Goal: Task Accomplishment & Management: Manage account settings

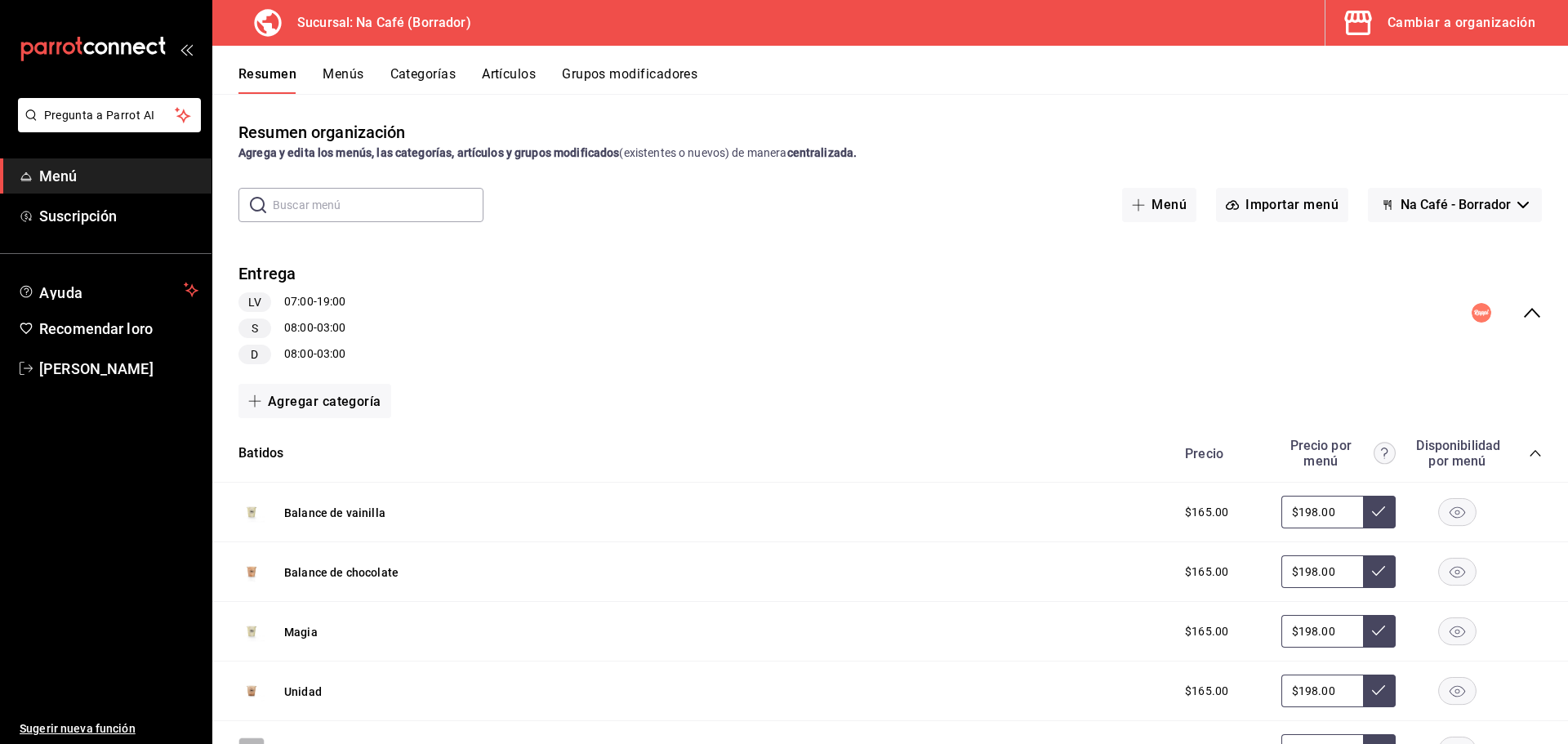
click at [1460, 21] on font "Cambiar a organización" at bounding box center [1462, 22] width 148 height 15
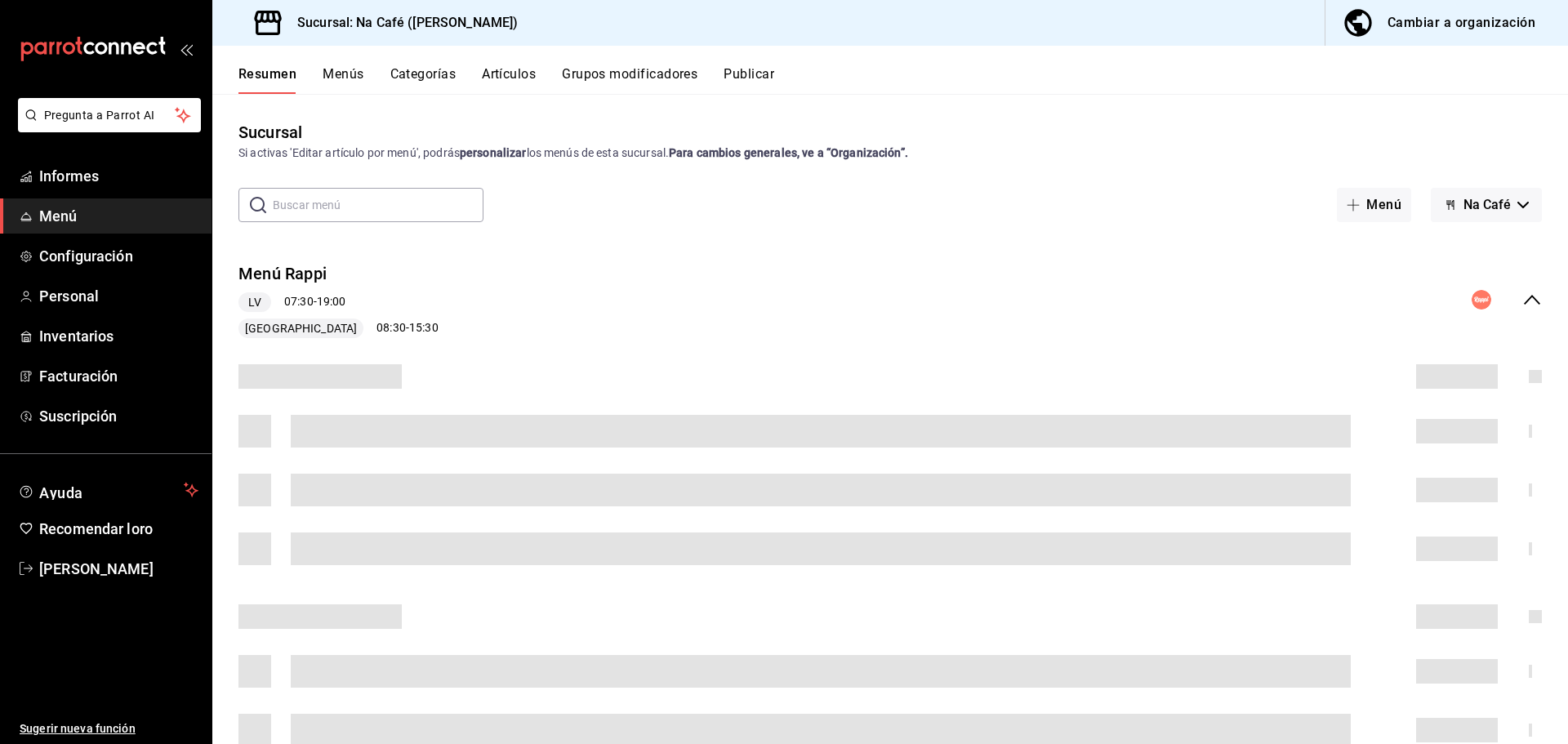
click at [526, 76] on font "Artículos" at bounding box center [509, 74] width 54 height 15
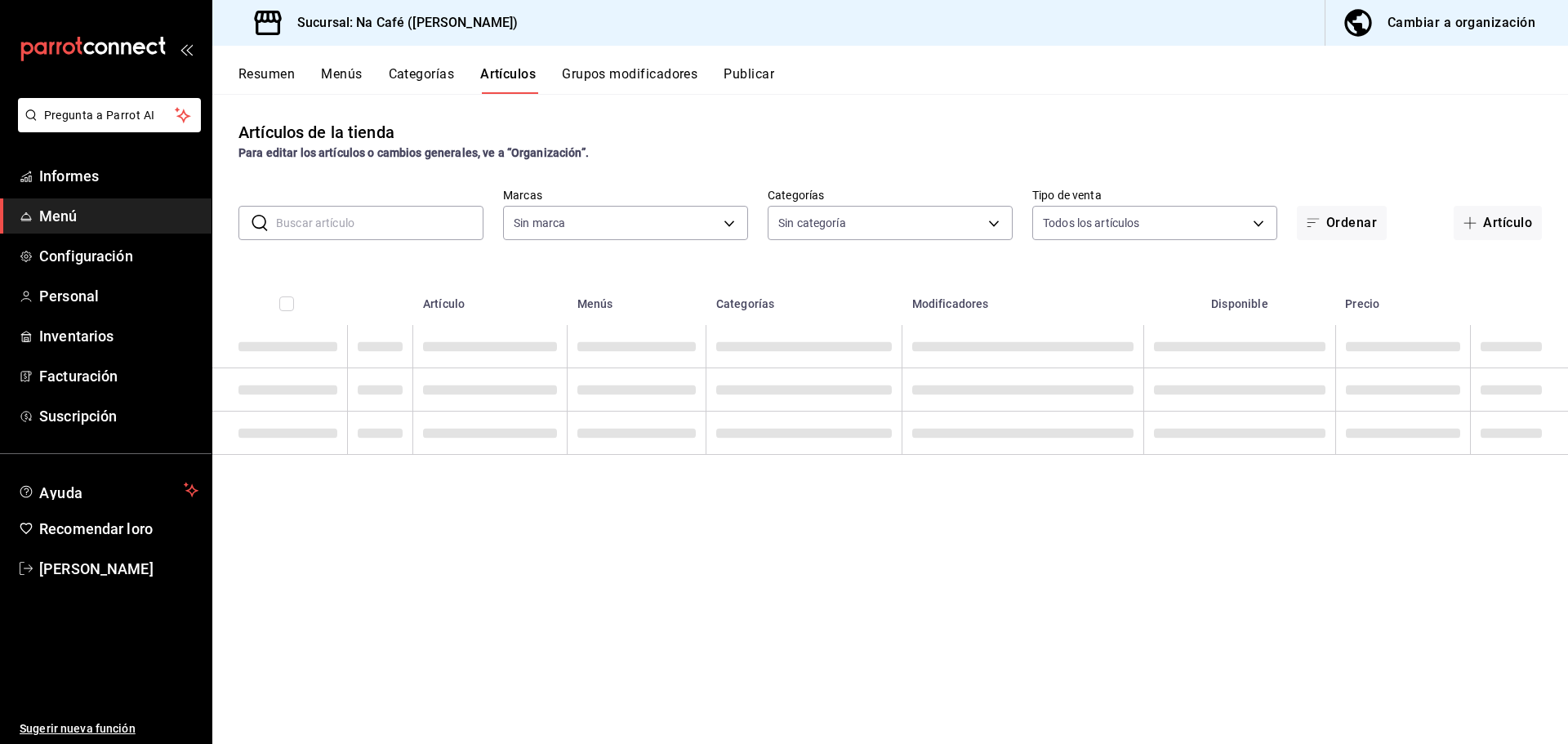
type input "47c215c2-fcab-4eae-87e6-fc2b81f22ec3,a272d3d9-eb3c-419b-9379-c2c0032a49e6,b248e…"
drag, startPoint x: 403, startPoint y: 245, endPoint x: 410, endPoint y: 227, distance: 19.3
click at [403, 244] on div "Artículos de la tienda Para editar los artículos o cambios generales, ve a “Org…" at bounding box center [890, 419] width 1356 height 650
click at [410, 227] on input "text" at bounding box center [380, 223] width 208 height 33
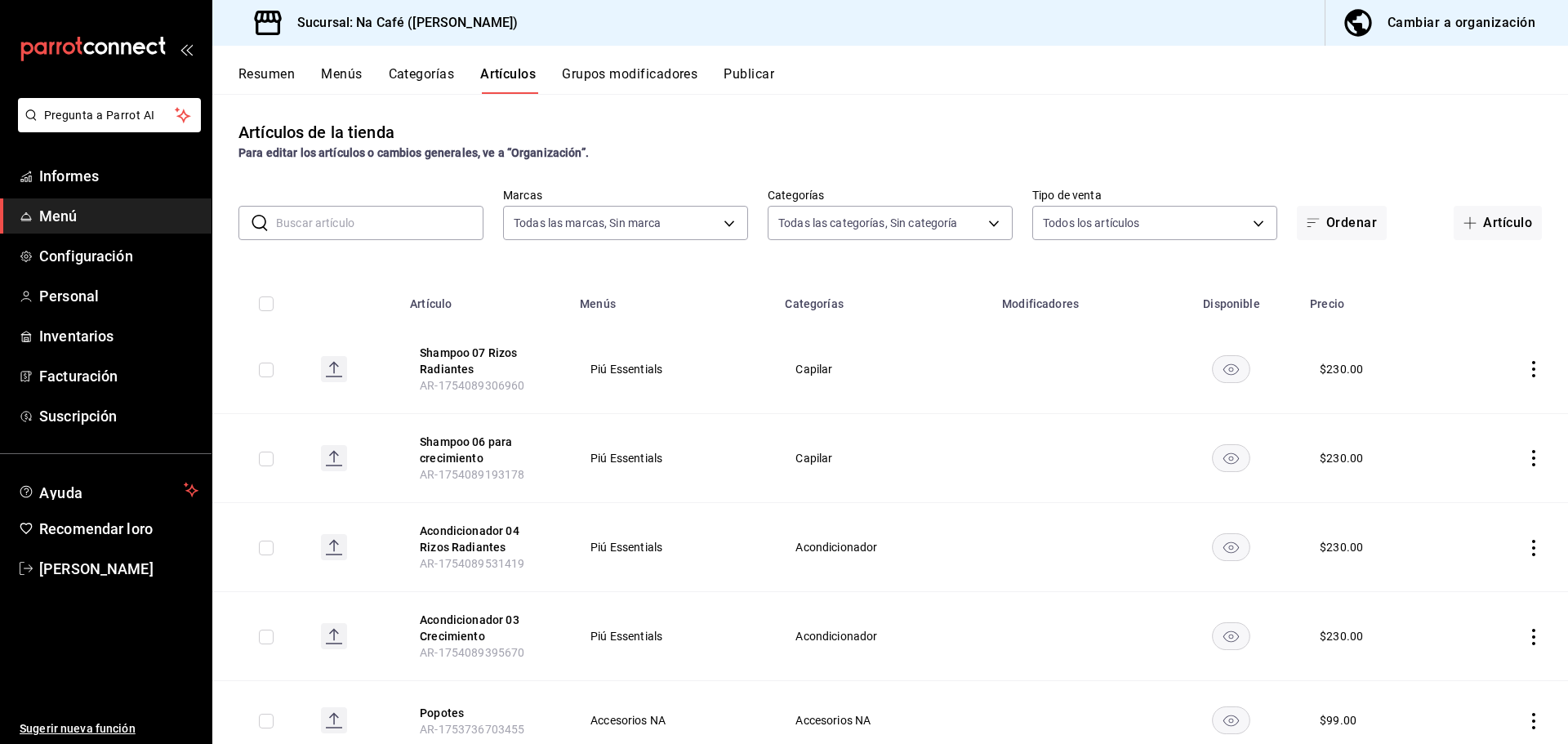
type input "e1cbeb13-afa7-4302-bf3e-796c6870ee2d,6d527642-6fb4-4f8f-b393-cb22ce7e141e,9c8c0…"
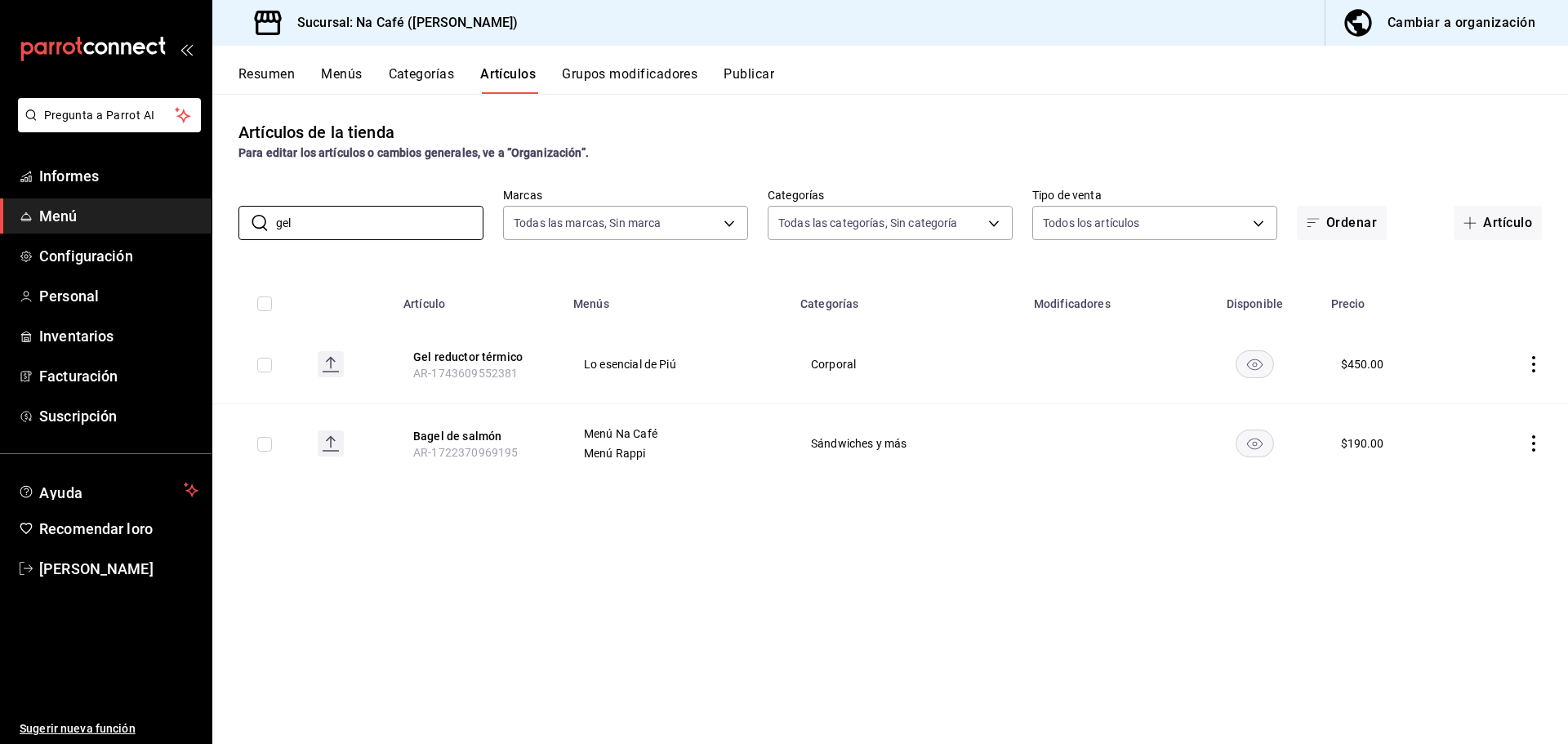
type input "gel"
click at [1538, 366] on icon "comportamiento" at bounding box center [1534, 364] width 16 height 16
click at [1503, 401] on span "Editar" at bounding box center [1484, 402] width 42 height 17
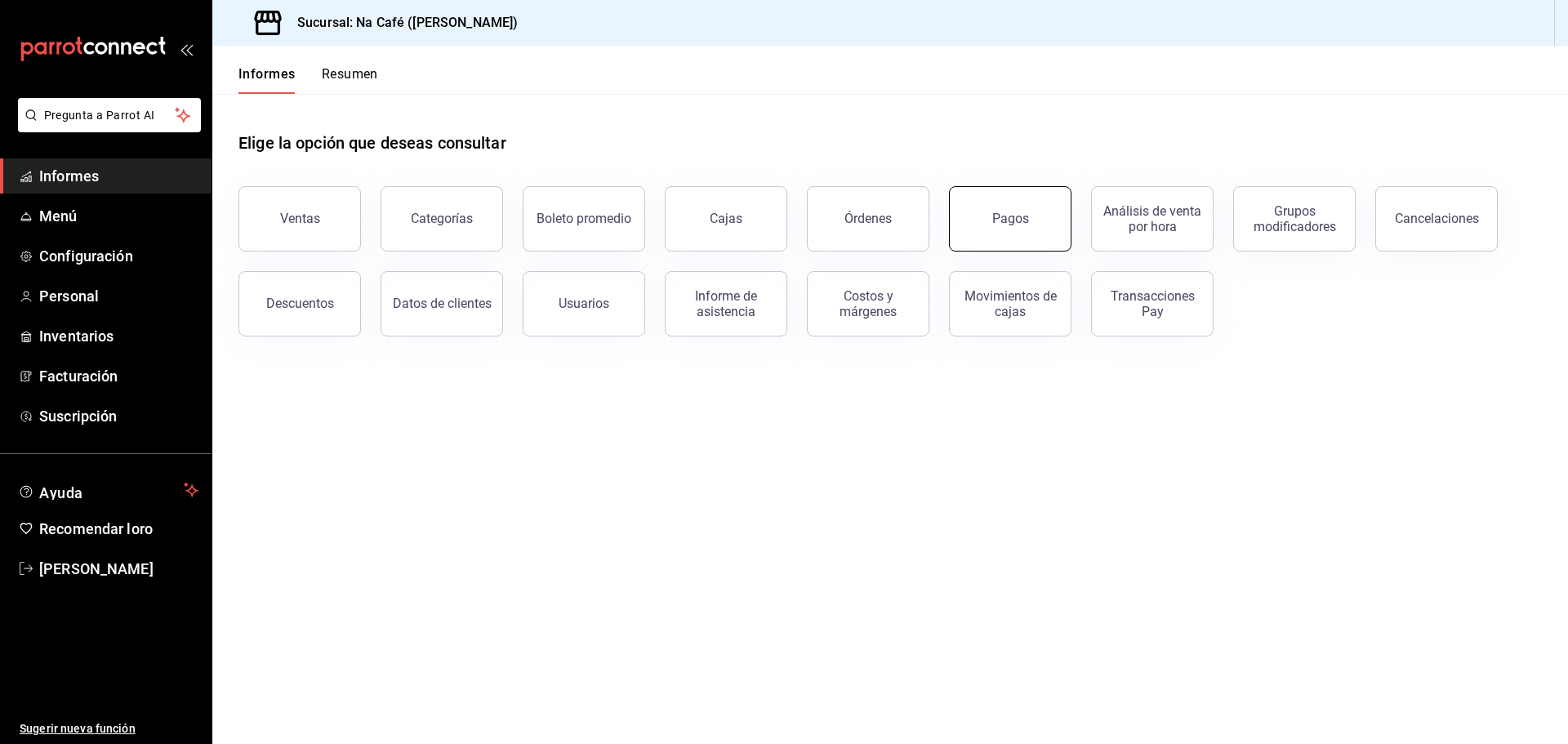
click at [1044, 210] on button "Pagos" at bounding box center [1010, 219] width 123 height 65
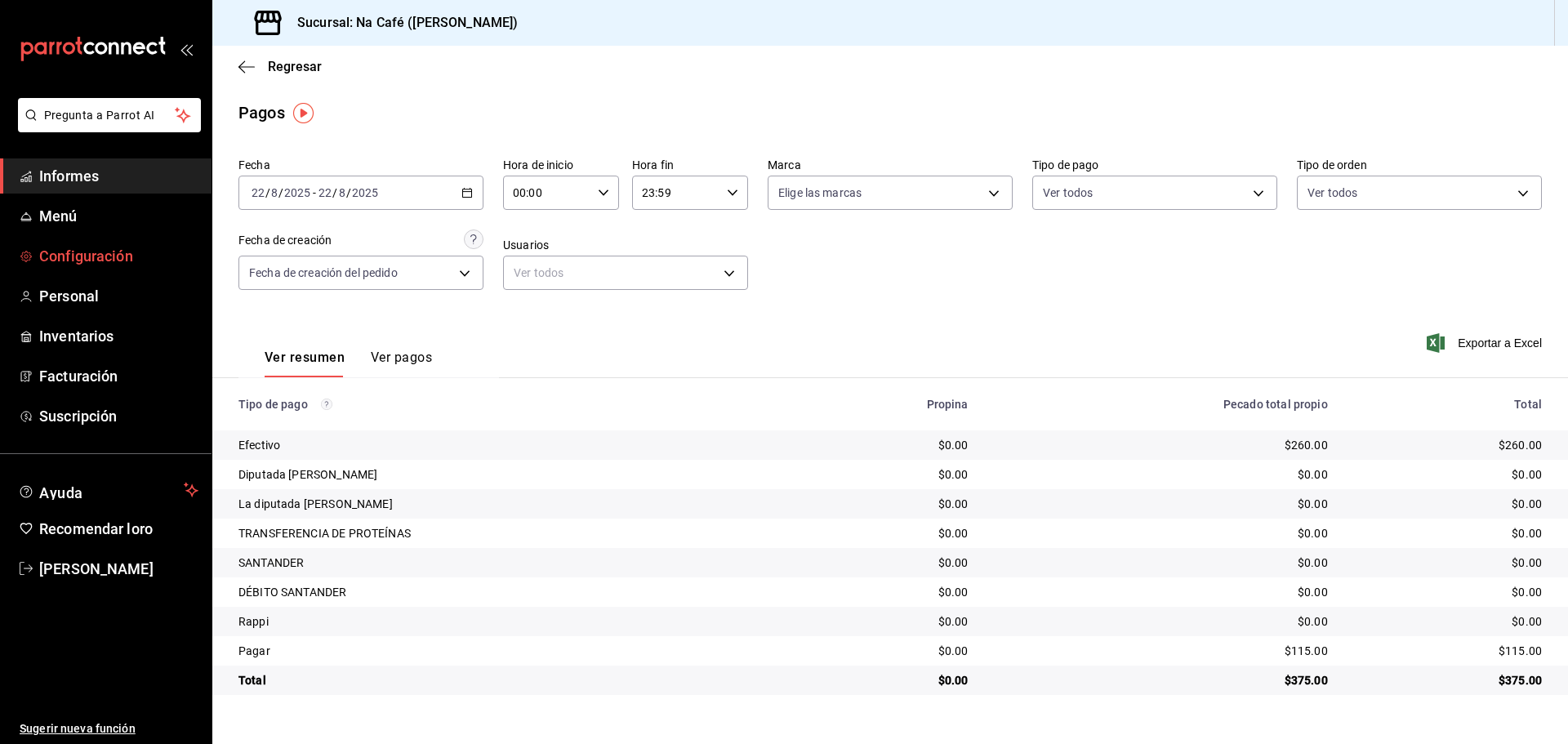
click at [87, 253] on font "Configuración" at bounding box center [86, 256] width 94 height 17
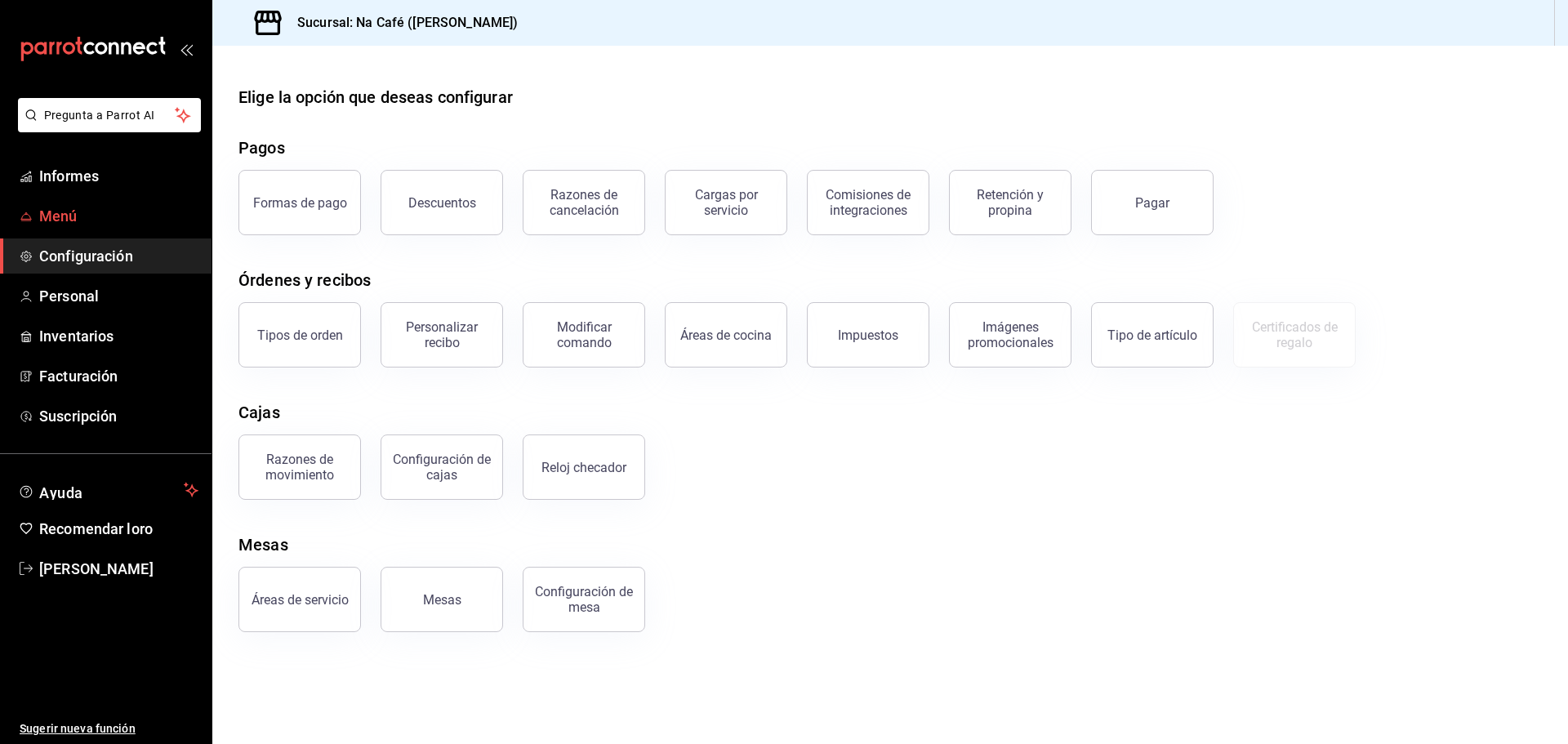
click at [80, 204] on link "Menú" at bounding box center [106, 215] width 211 height 35
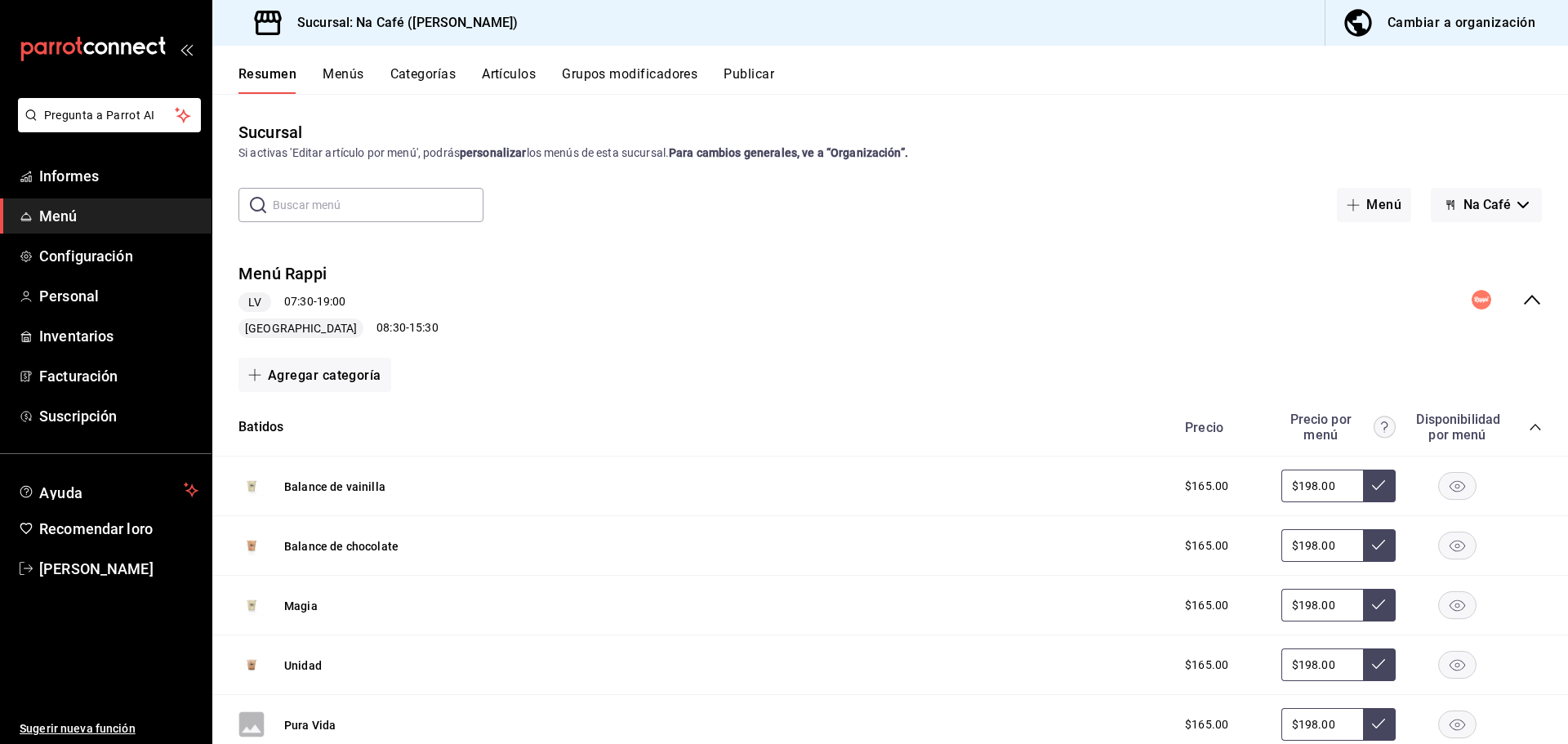
click at [1451, 17] on font "Cambiar a organización" at bounding box center [1462, 22] width 148 height 15
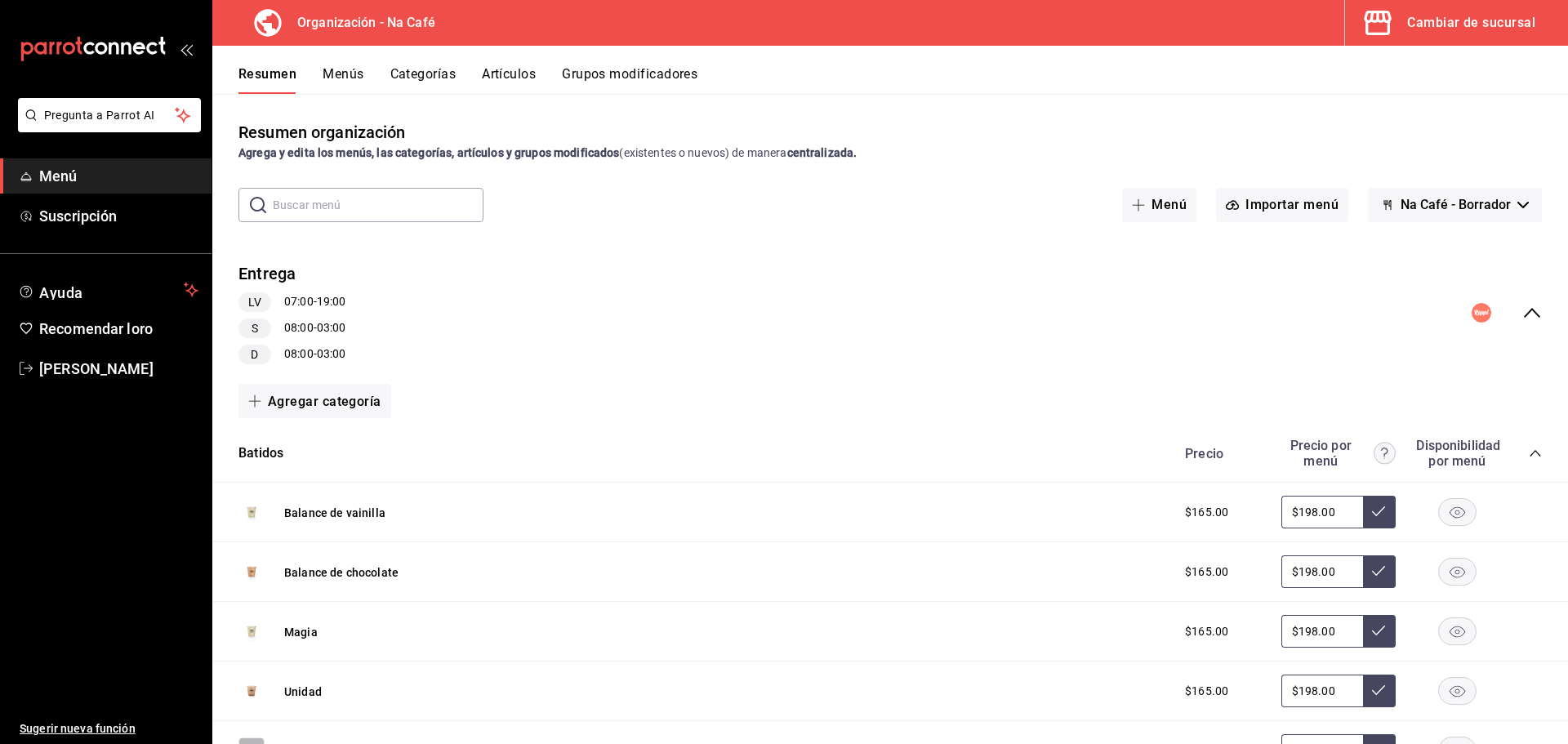
click at [499, 70] on font "Artículos" at bounding box center [509, 74] width 54 height 15
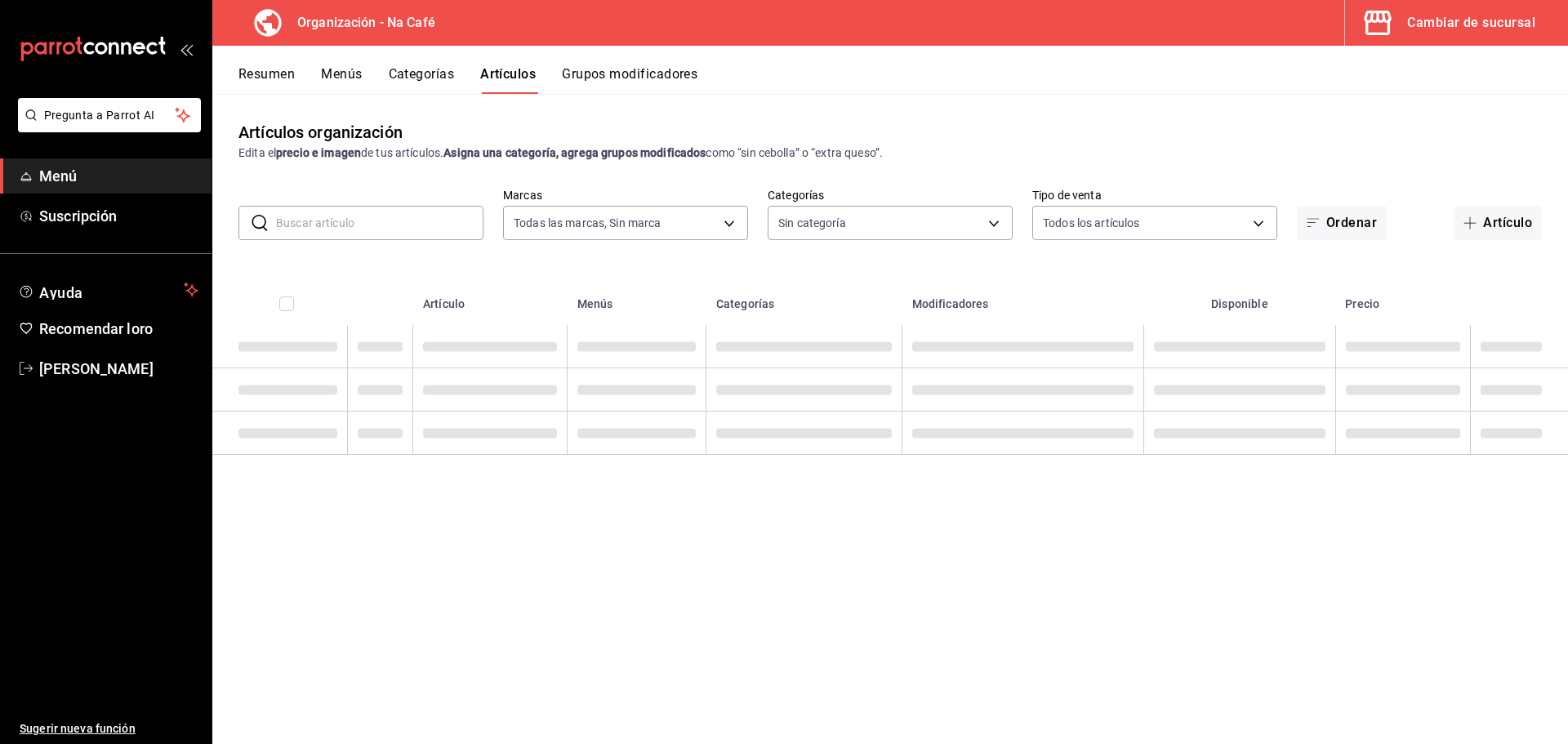
type input "0ae81b57-6fc5-4309-aed5-3ed702b3d5f6,2c1aadaf-e809-4e7a-b793-d27f9e7eb3f1,a6b0f…"
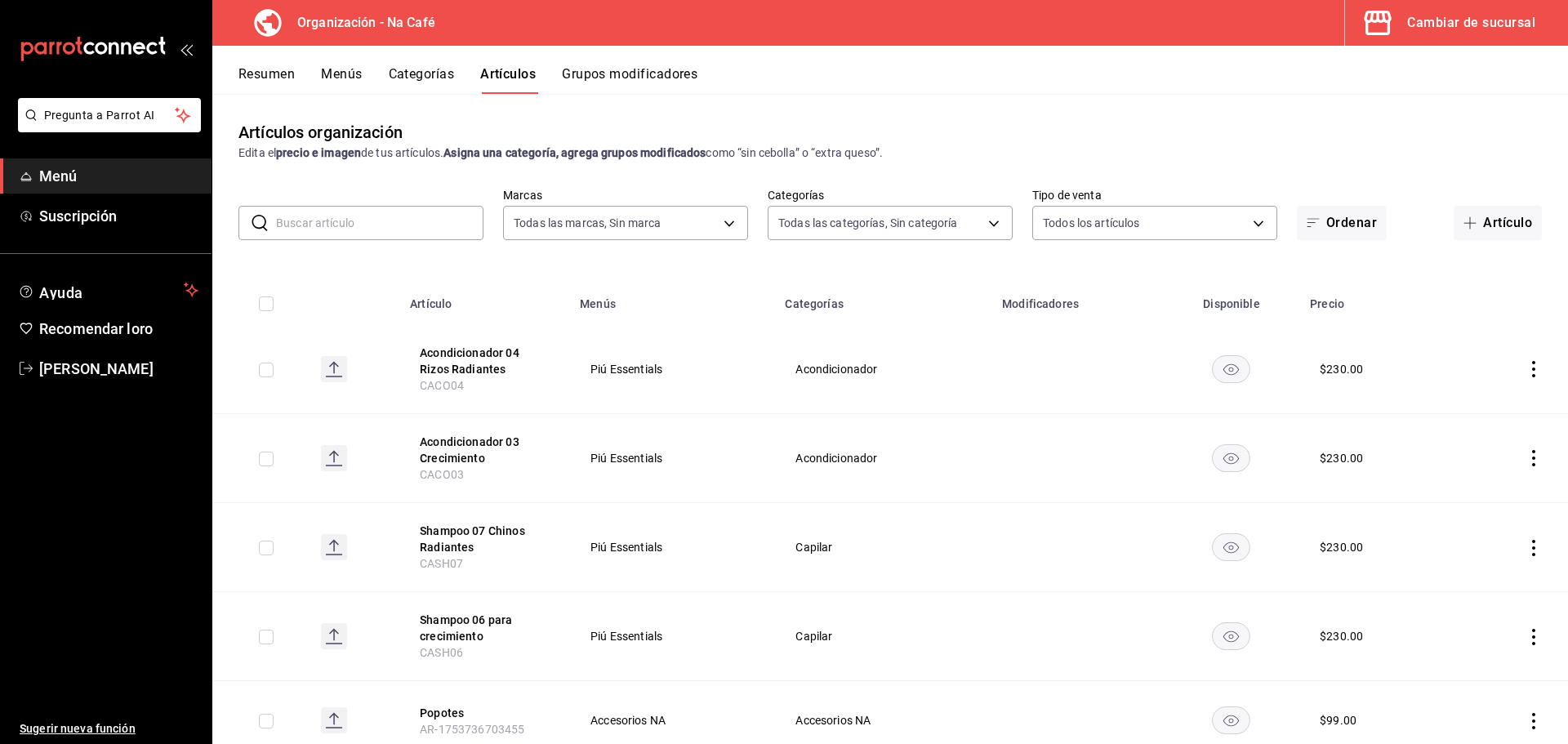
type input "da8c5a01-12cc-49e0-b2d4-a509d2ef6286,bf11d71e-84fe-47f2-947e-0729f7d4dd96,13cdc…"
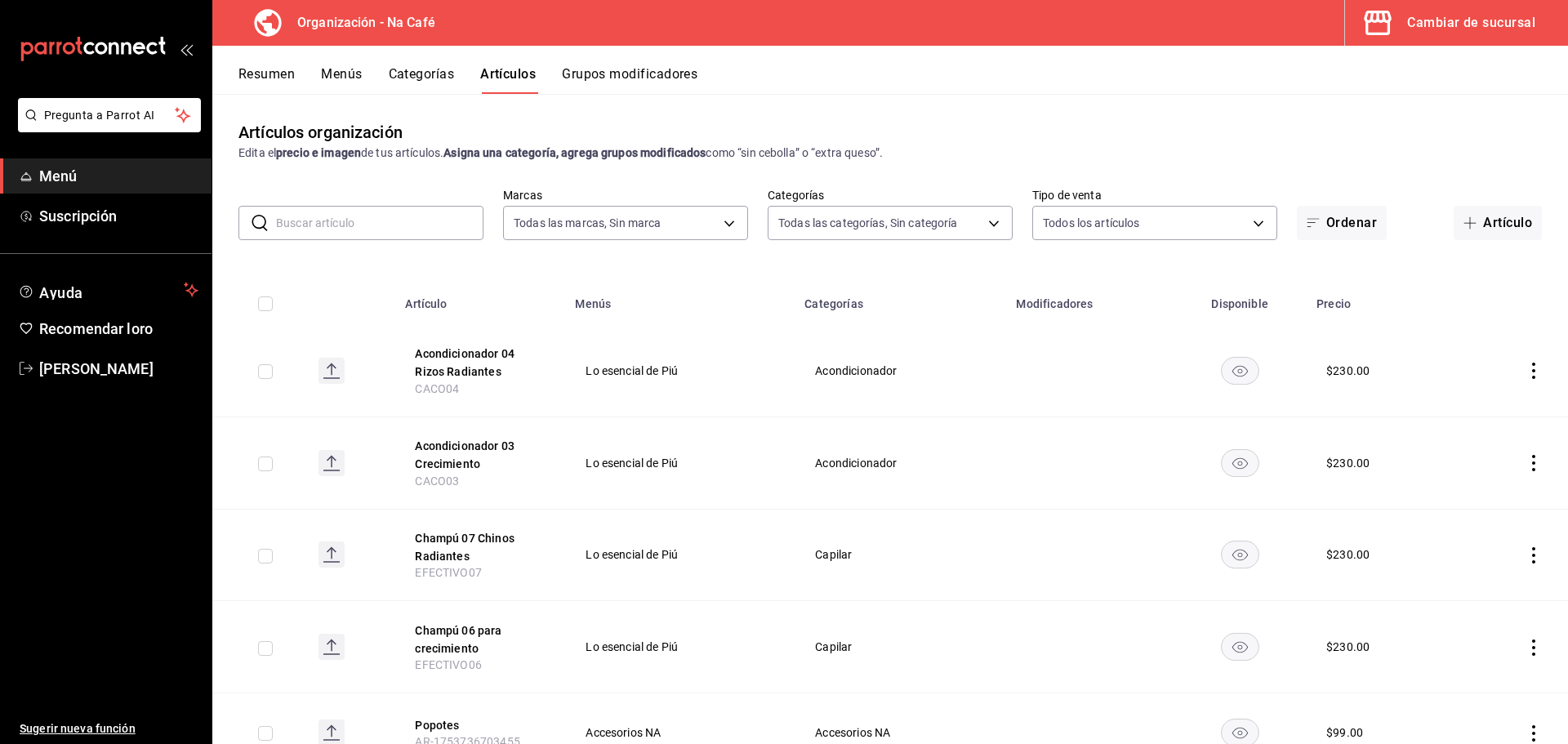
click at [384, 231] on input "text" at bounding box center [380, 223] width 208 height 33
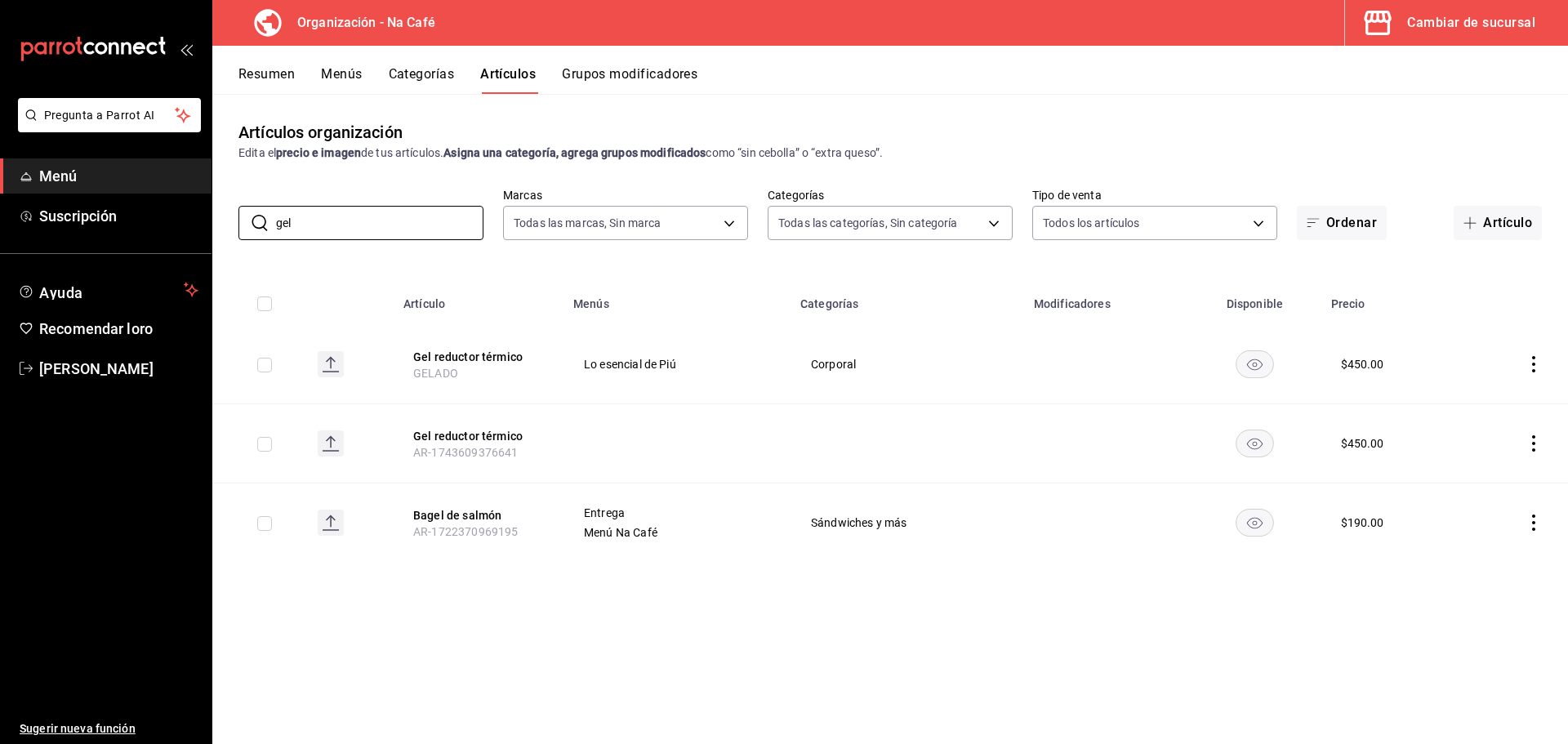
type input "gel"
click at [1531, 365] on icon "comportamiento" at bounding box center [1534, 364] width 16 height 16
click at [1480, 405] on font "Editar" at bounding box center [1479, 402] width 31 height 13
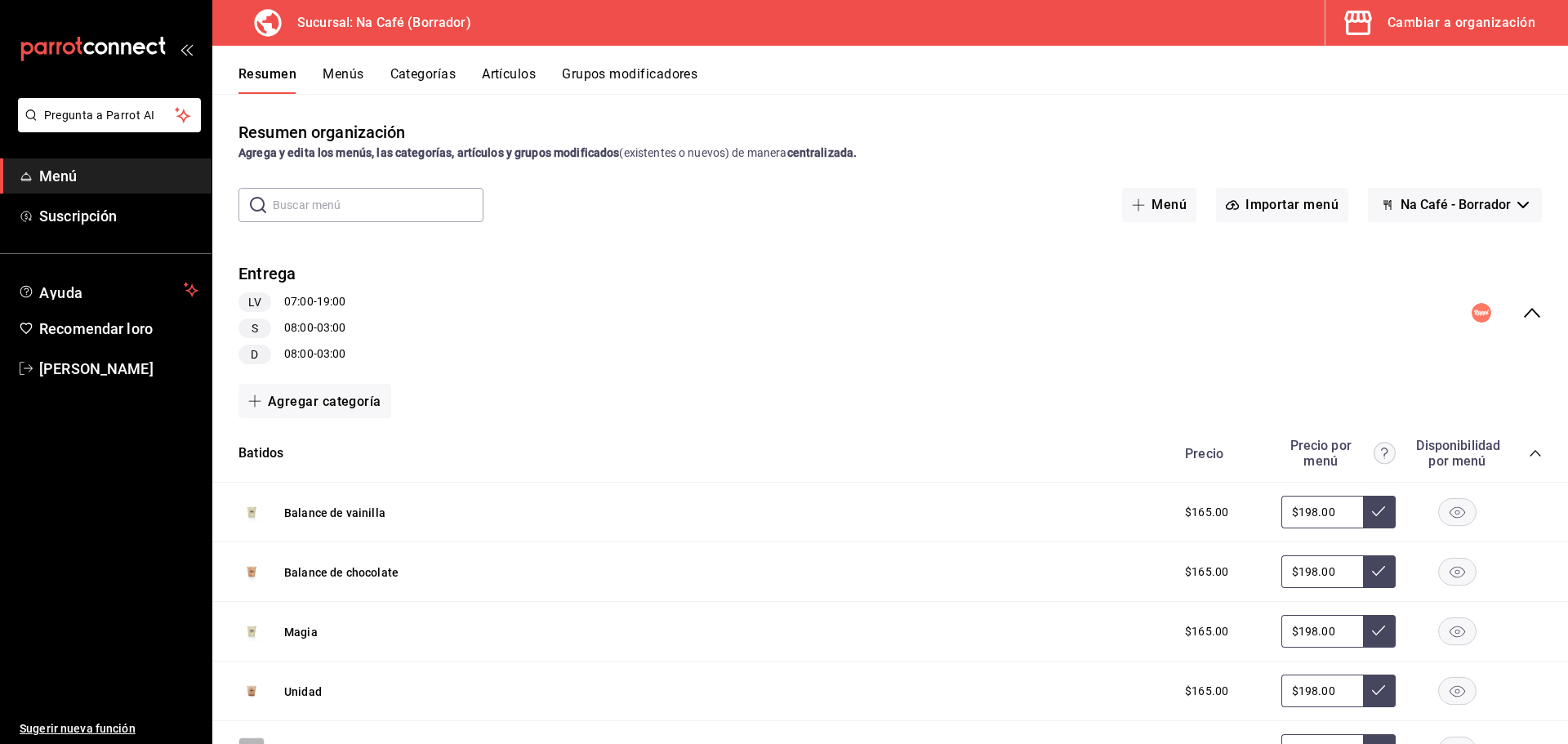
click at [63, 177] on font "Menú" at bounding box center [58, 176] width 39 height 17
click at [1438, 22] on font "Cambiar de sucursal" at bounding box center [1471, 22] width 128 height 15
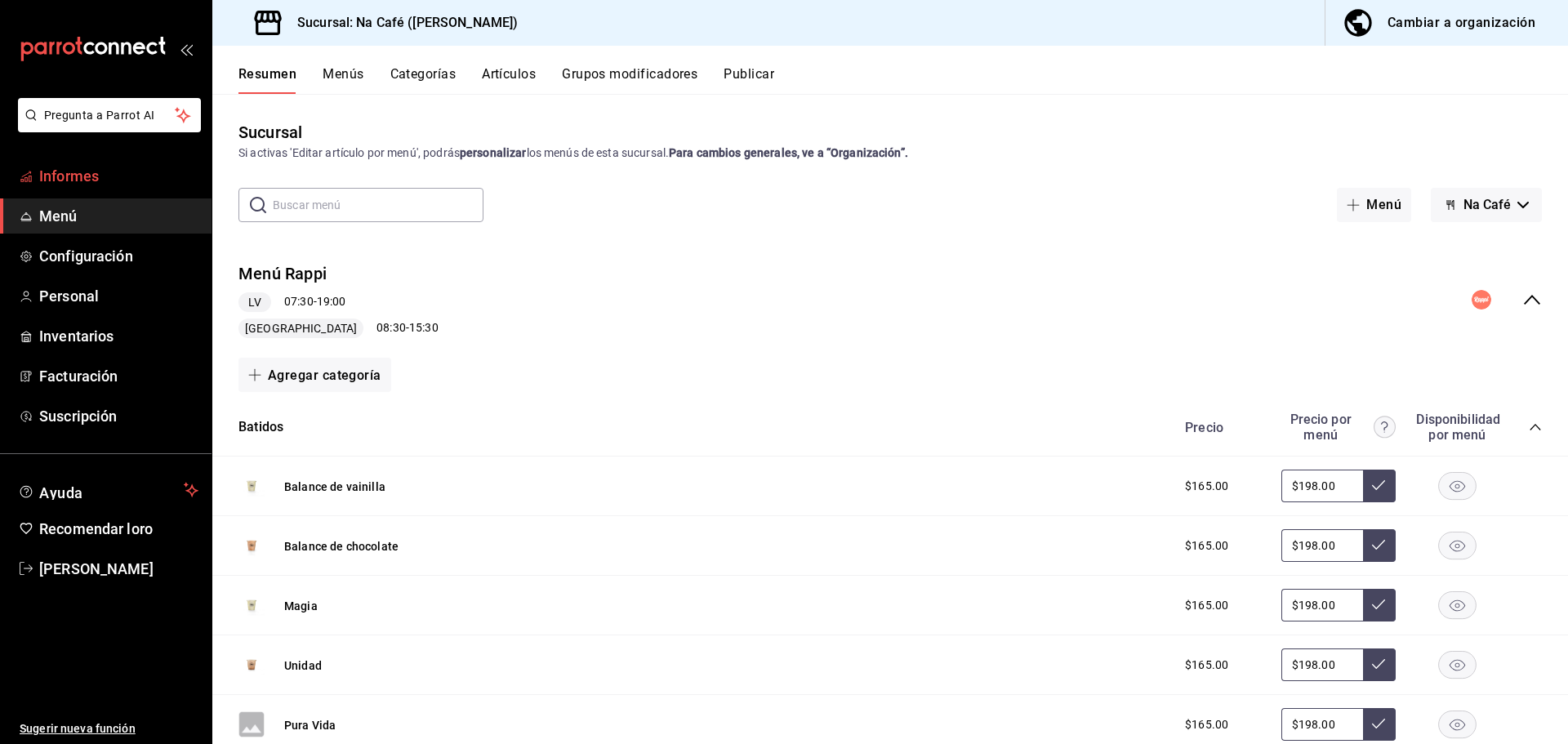
click at [64, 174] on font "Informes" at bounding box center [69, 176] width 59 height 17
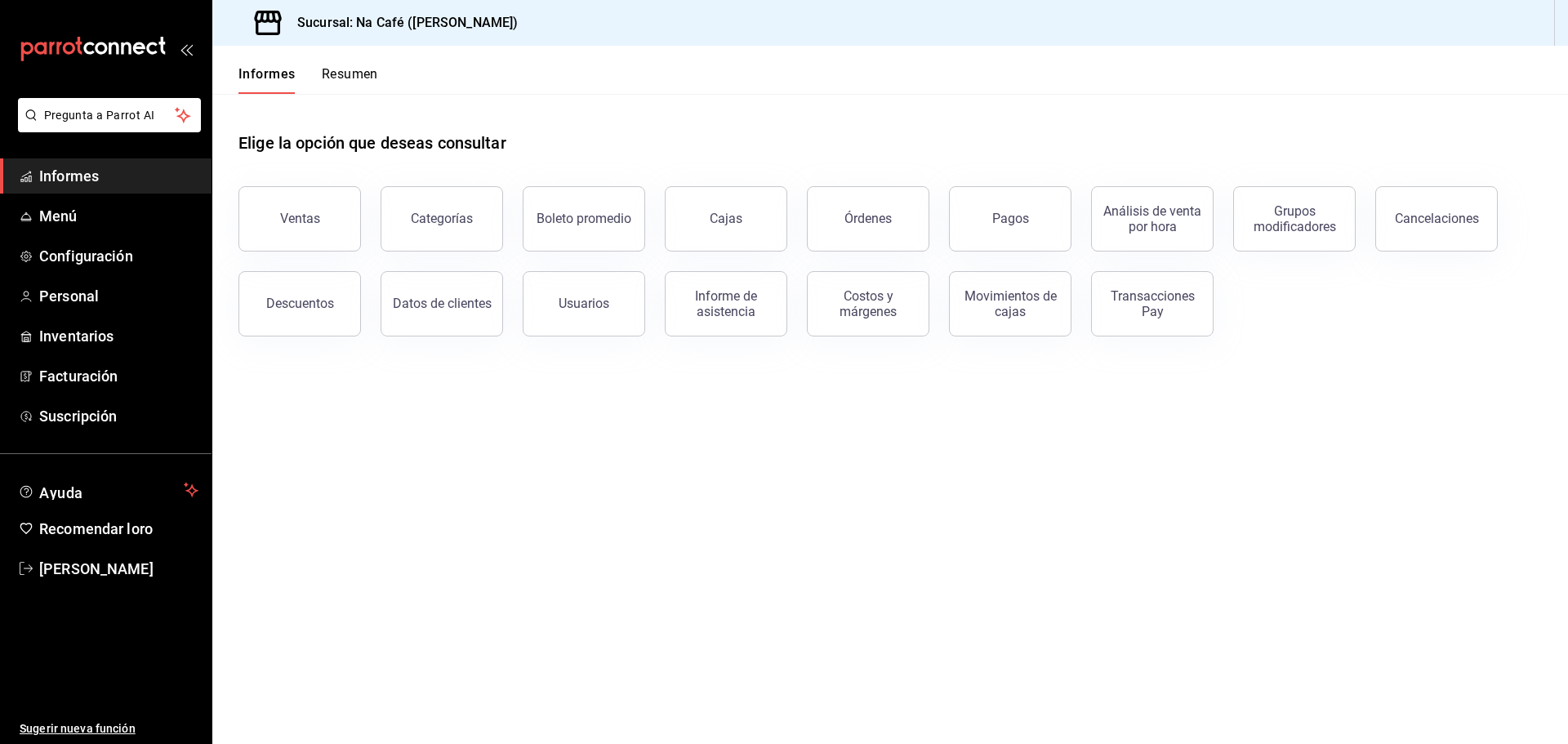
click at [1032, 217] on button "Pagos" at bounding box center [1010, 219] width 123 height 65
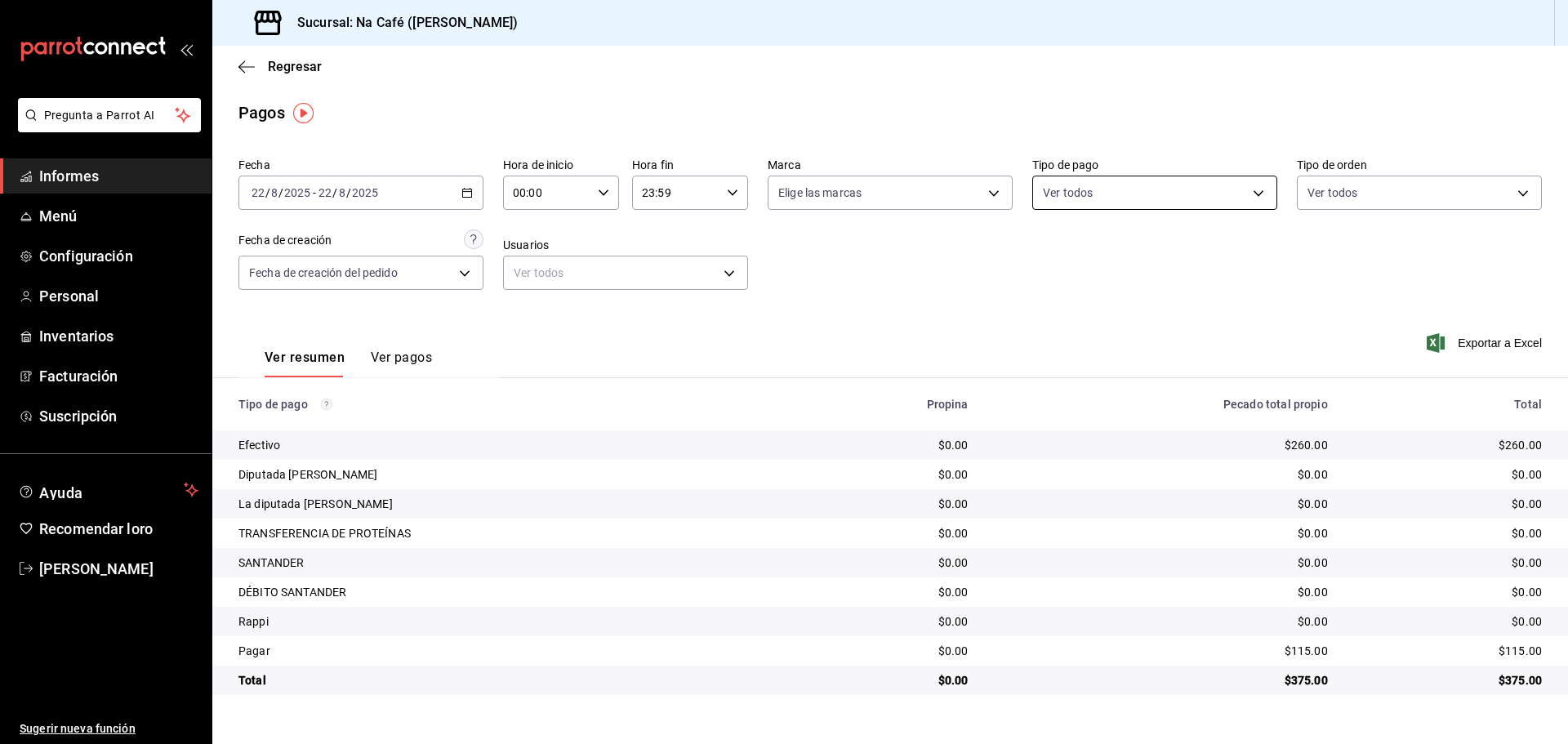
click at [1256, 187] on body "Pregunta a Parrot AI Informes Menú Configuración Personal Inventarios Facturaci…" at bounding box center [784, 372] width 1568 height 744
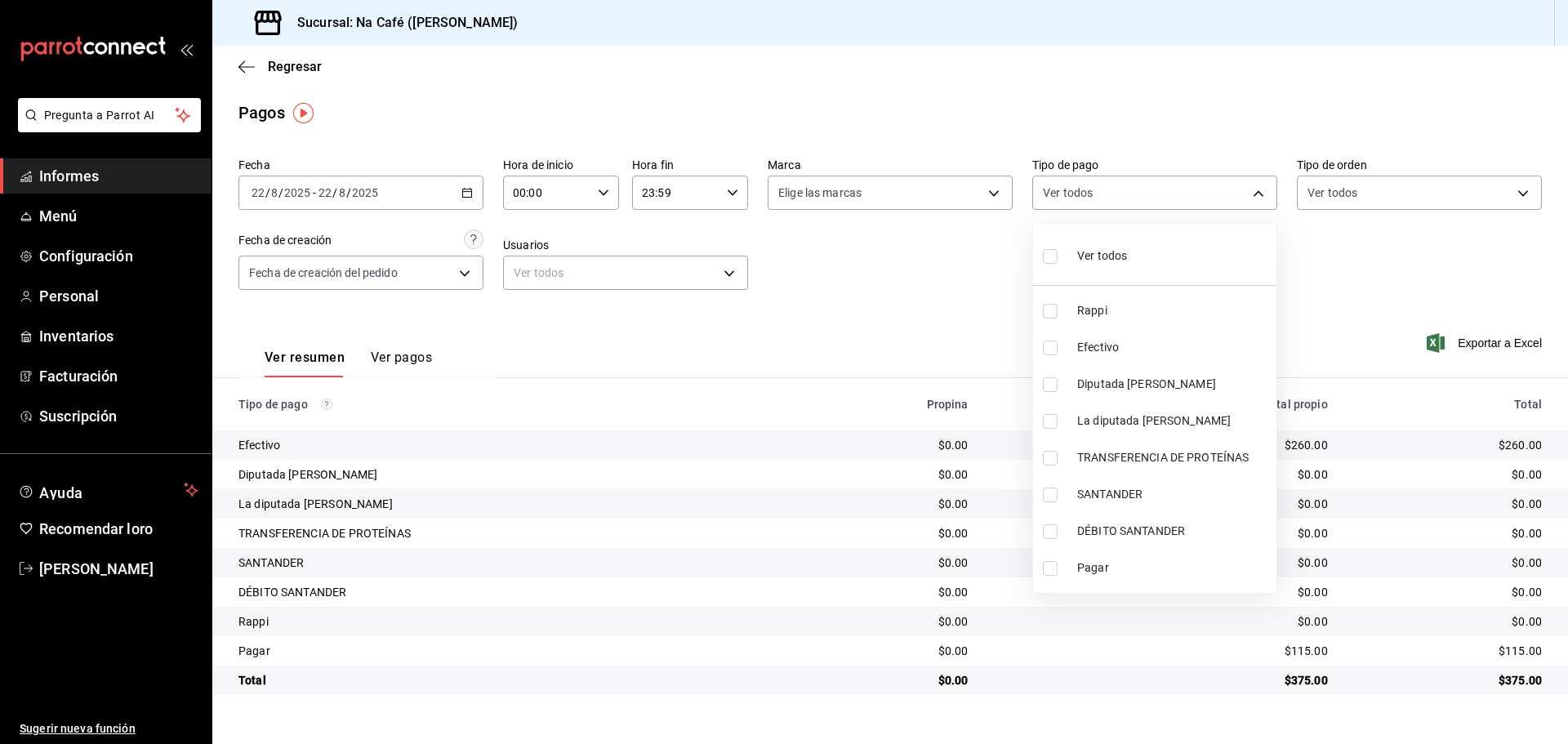
click at [1427, 198] on div at bounding box center [784, 372] width 1568 height 744
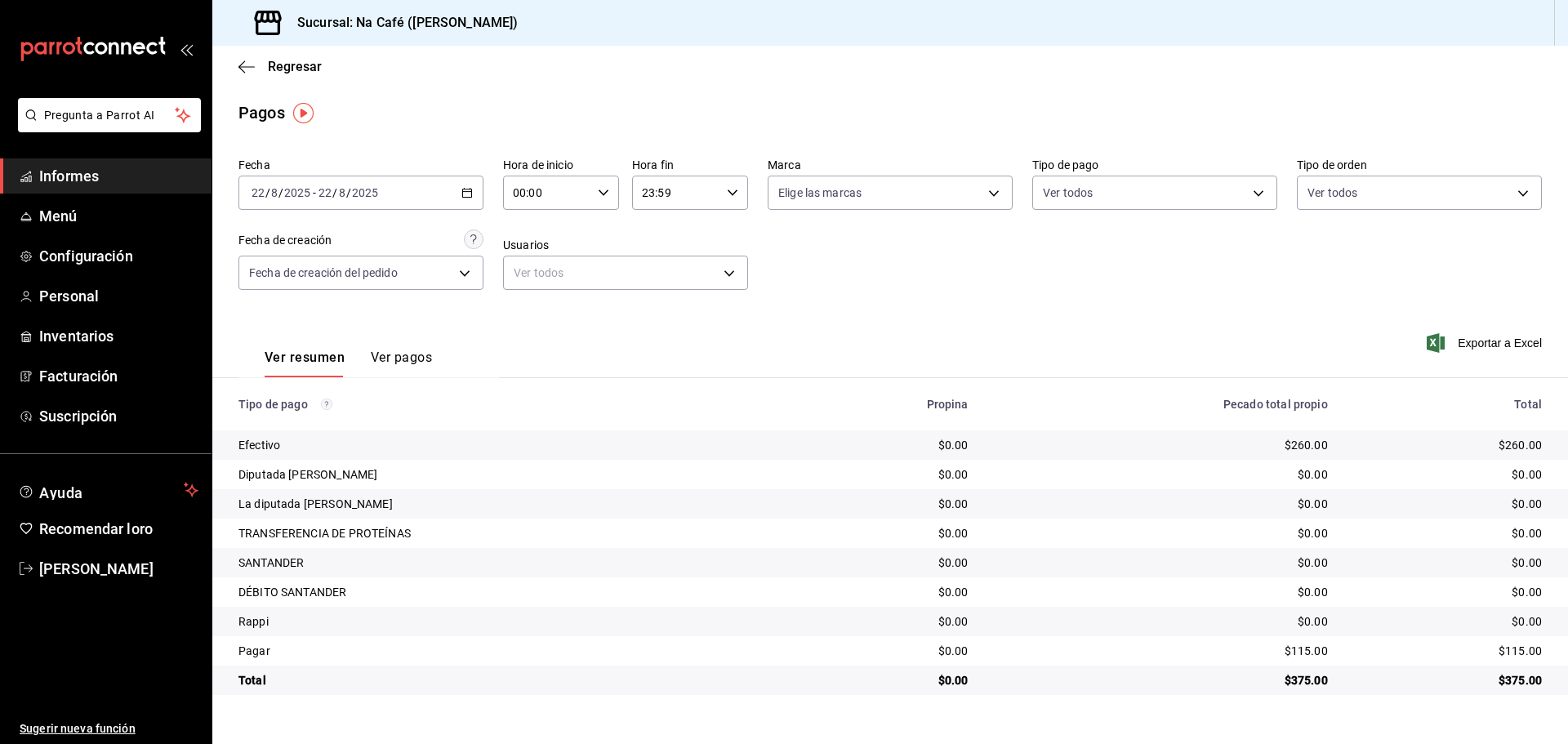
click at [106, 178] on span "Informes" at bounding box center [119, 176] width 160 height 22
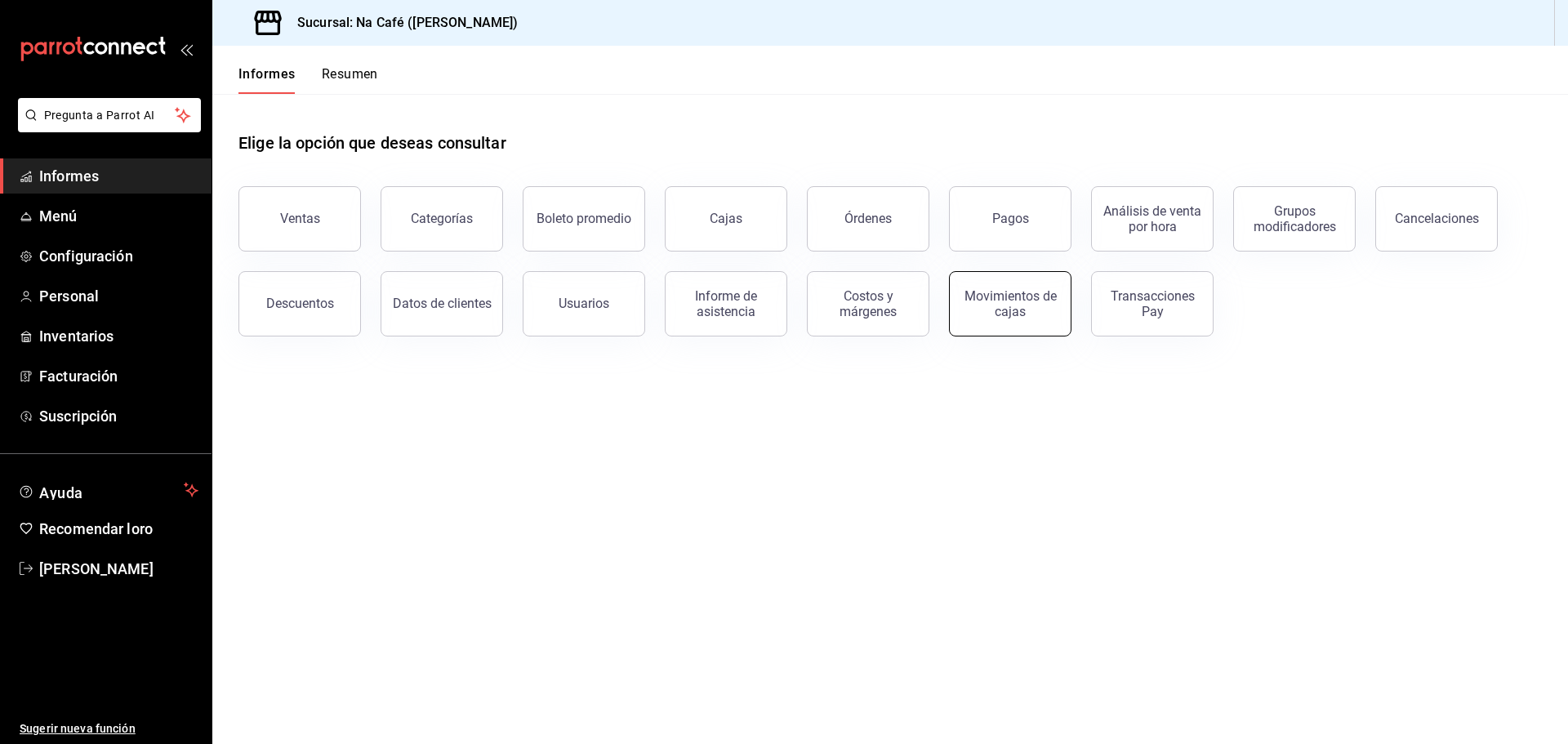
click at [975, 330] on button "Movimientos de cajas" at bounding box center [1010, 304] width 123 height 65
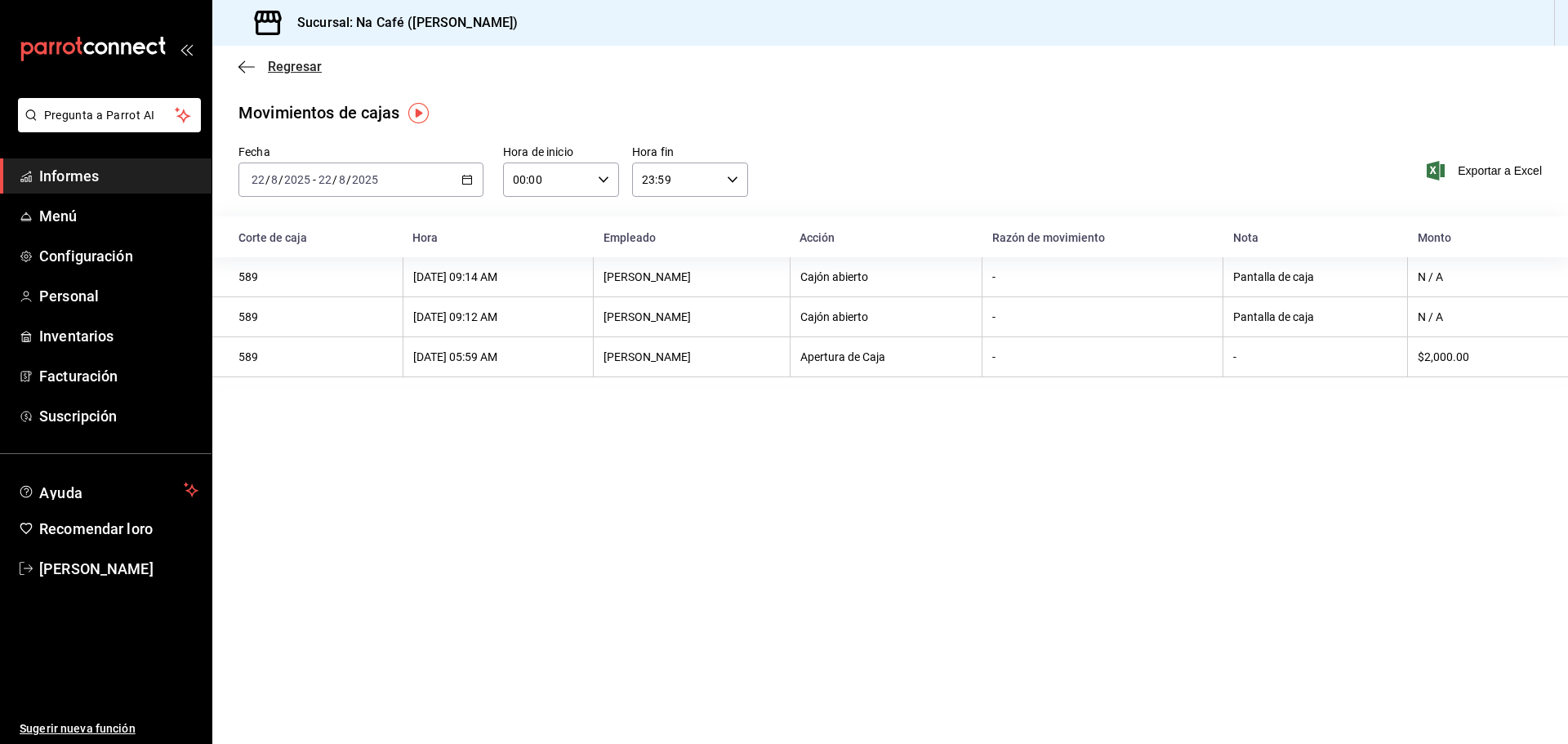
click at [247, 71] on icon "button" at bounding box center [246, 66] width 16 height 15
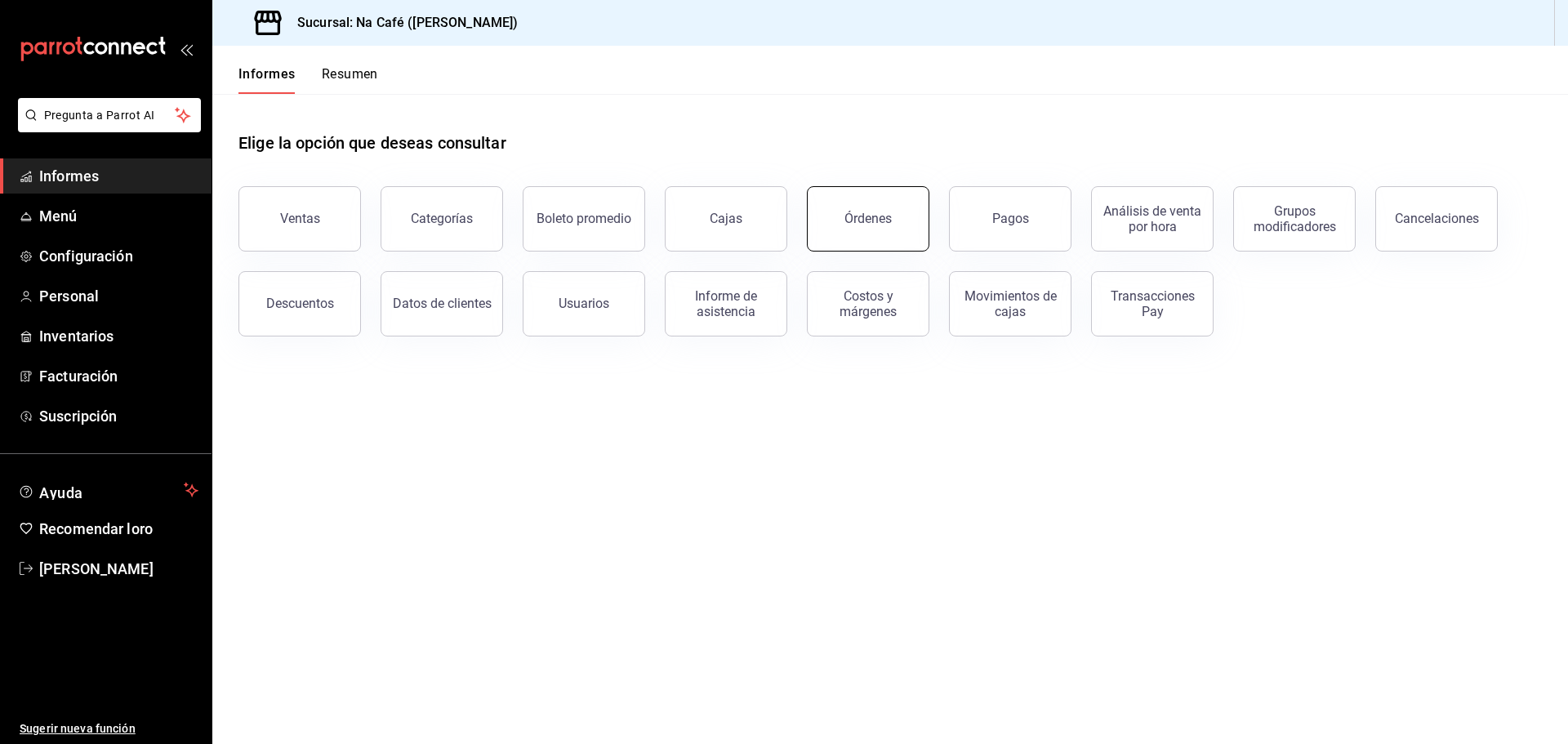
click at [890, 231] on button "Órdenes" at bounding box center [868, 219] width 123 height 65
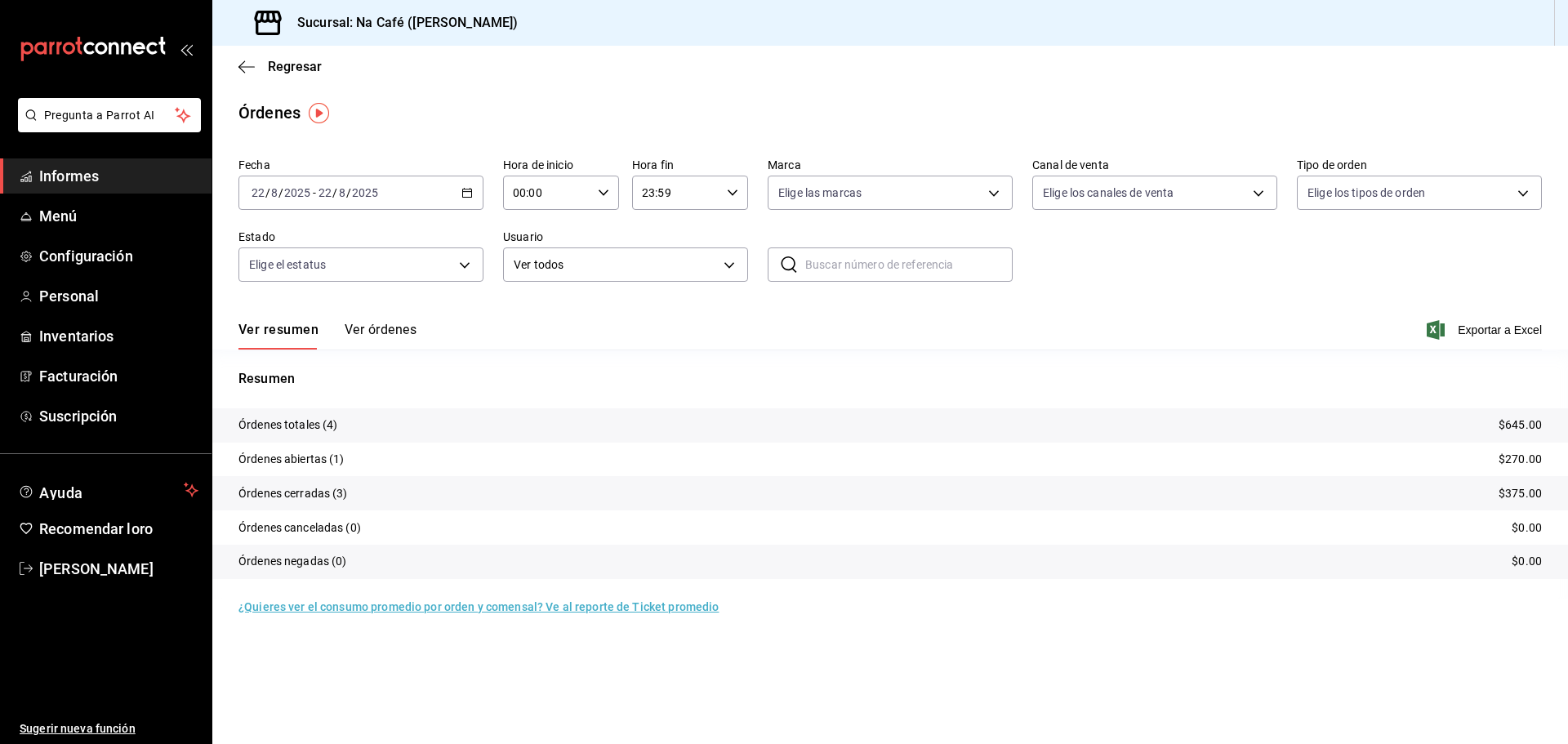
click at [476, 190] on div "2025-08-22 22 / 8 / 2025 - 2025-08-22 22 / 8 / 2025" at bounding box center [361, 193] width 245 height 34
click at [292, 419] on font "Rango de fechas" at bounding box center [295, 425] width 87 height 13
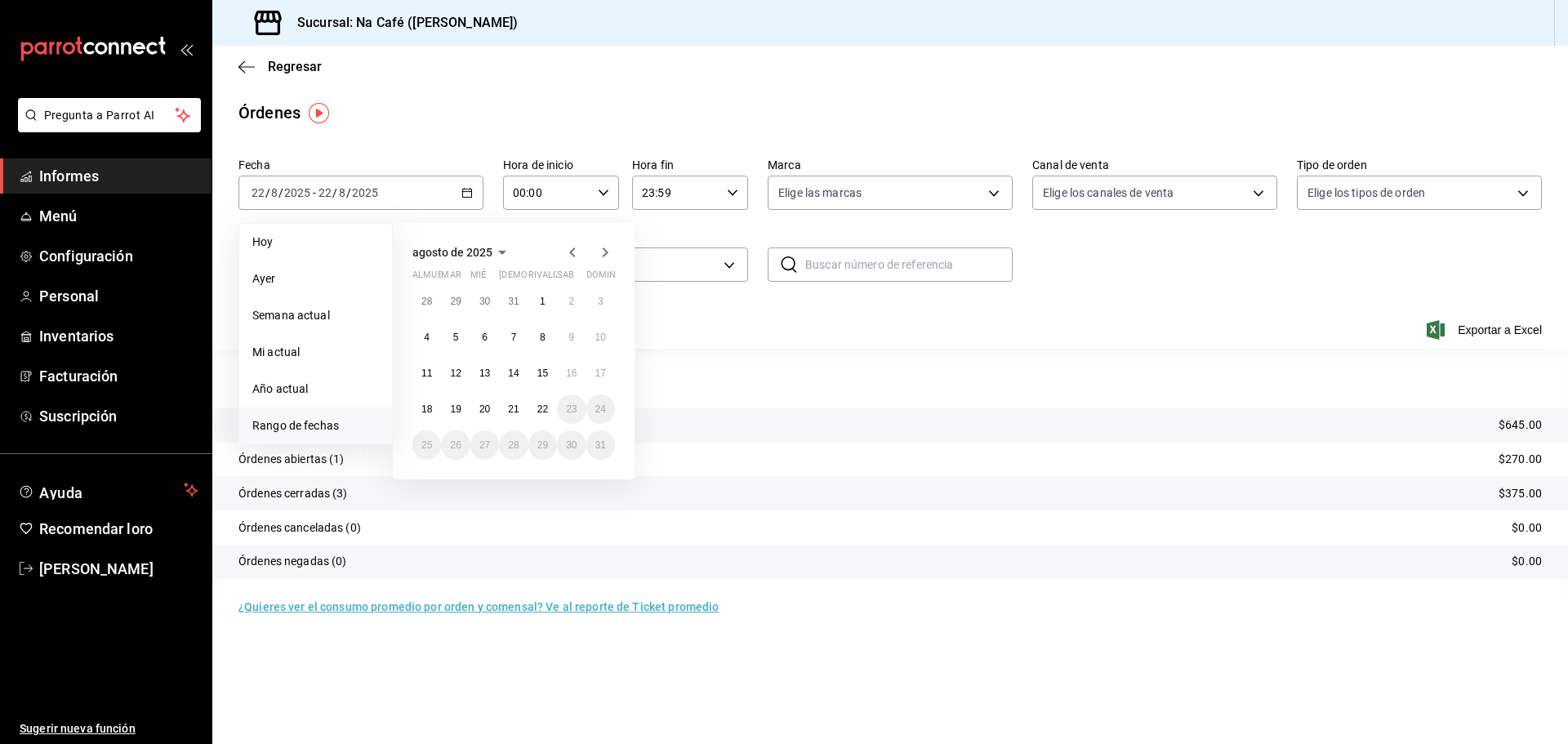
click at [568, 246] on icon "button" at bounding box center [572, 252] width 20 height 20
click at [425, 410] on font "21" at bounding box center [427, 415] width 10 height 11
click at [607, 250] on icon "button" at bounding box center [605, 255] width 20 height 20
click at [514, 412] on font "21" at bounding box center [513, 408] width 10 height 11
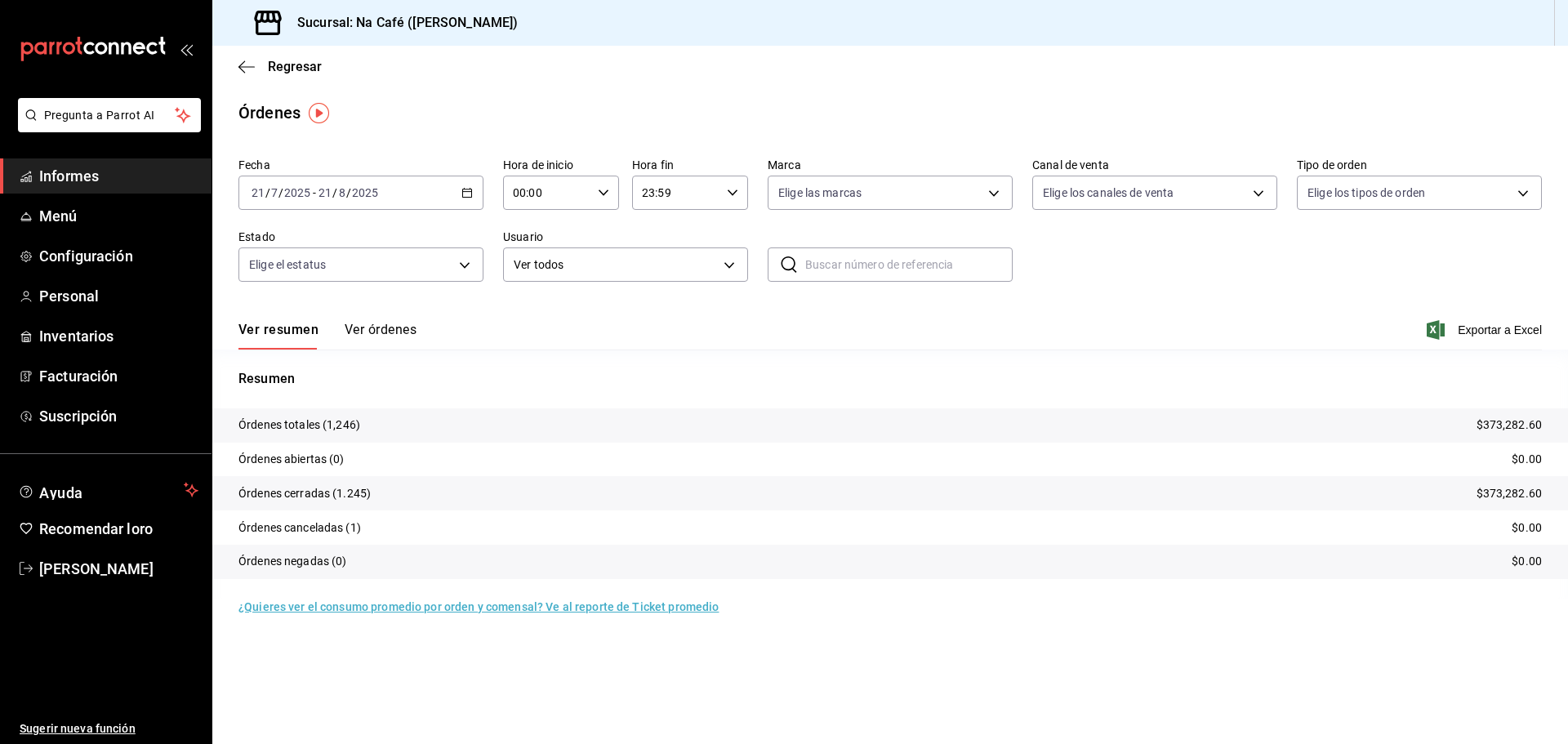
click at [387, 330] on font "Ver órdenes" at bounding box center [381, 330] width 72 height 15
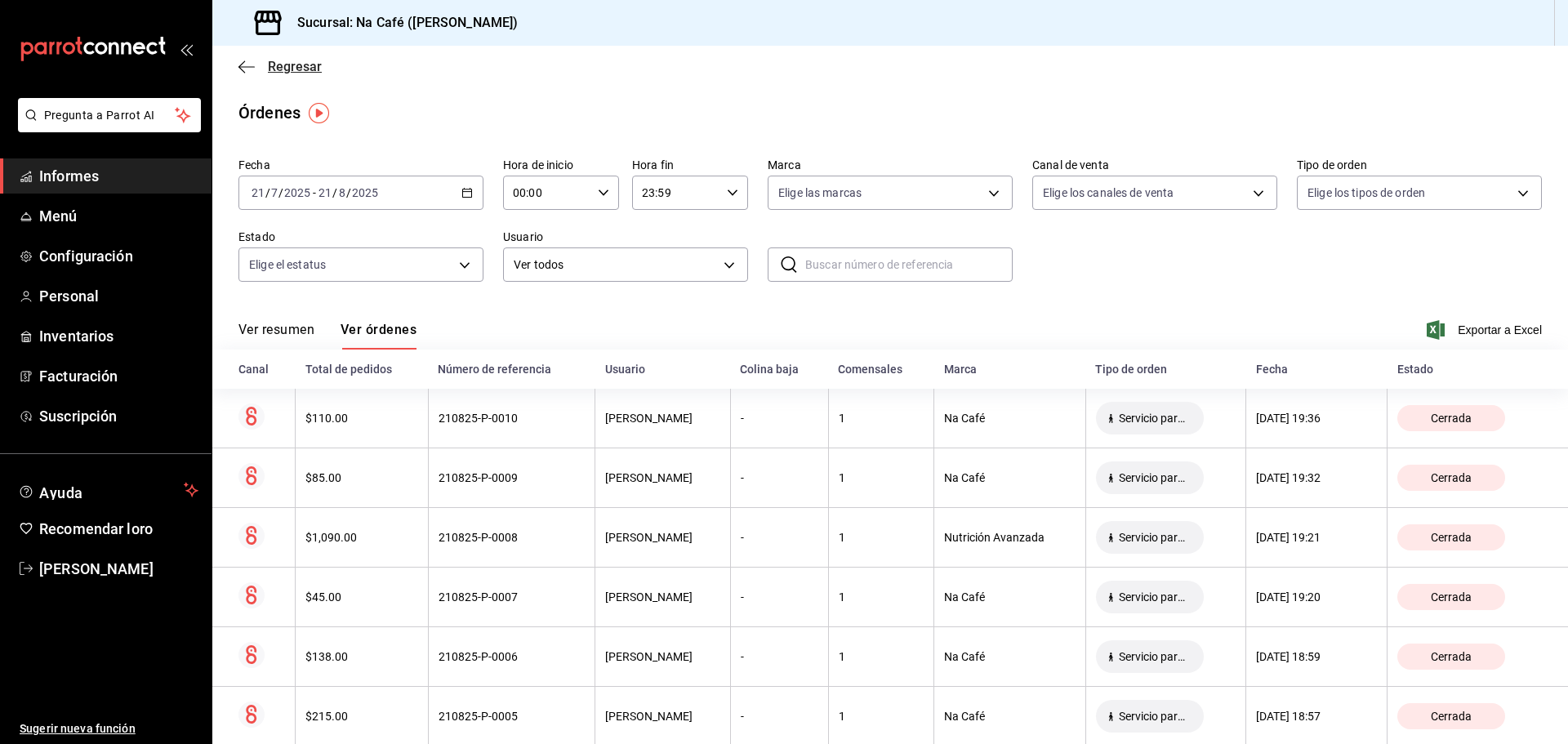
click at [252, 70] on icon "button" at bounding box center [246, 66] width 16 height 15
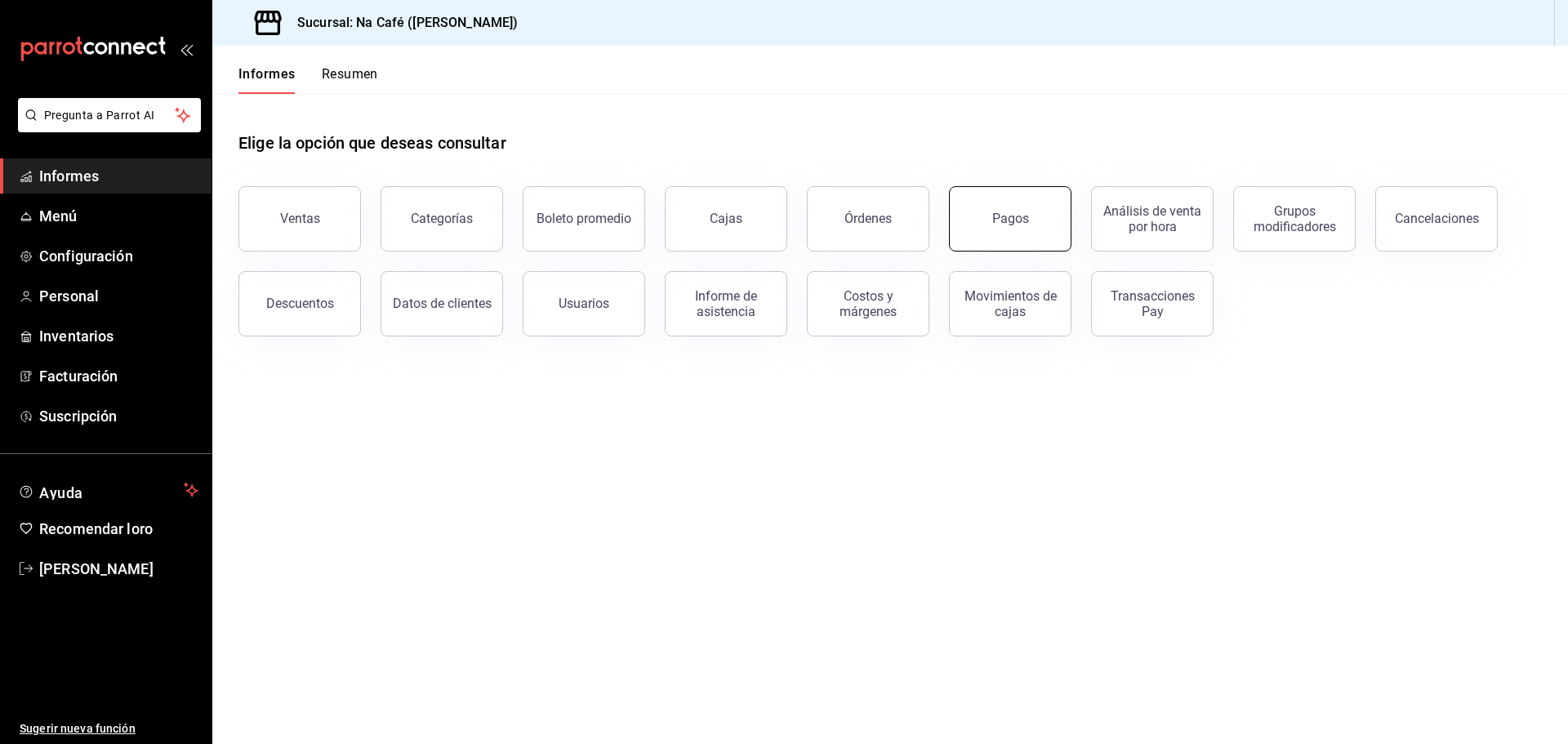
click at [998, 211] on font "Pagos" at bounding box center [1010, 219] width 37 height 15
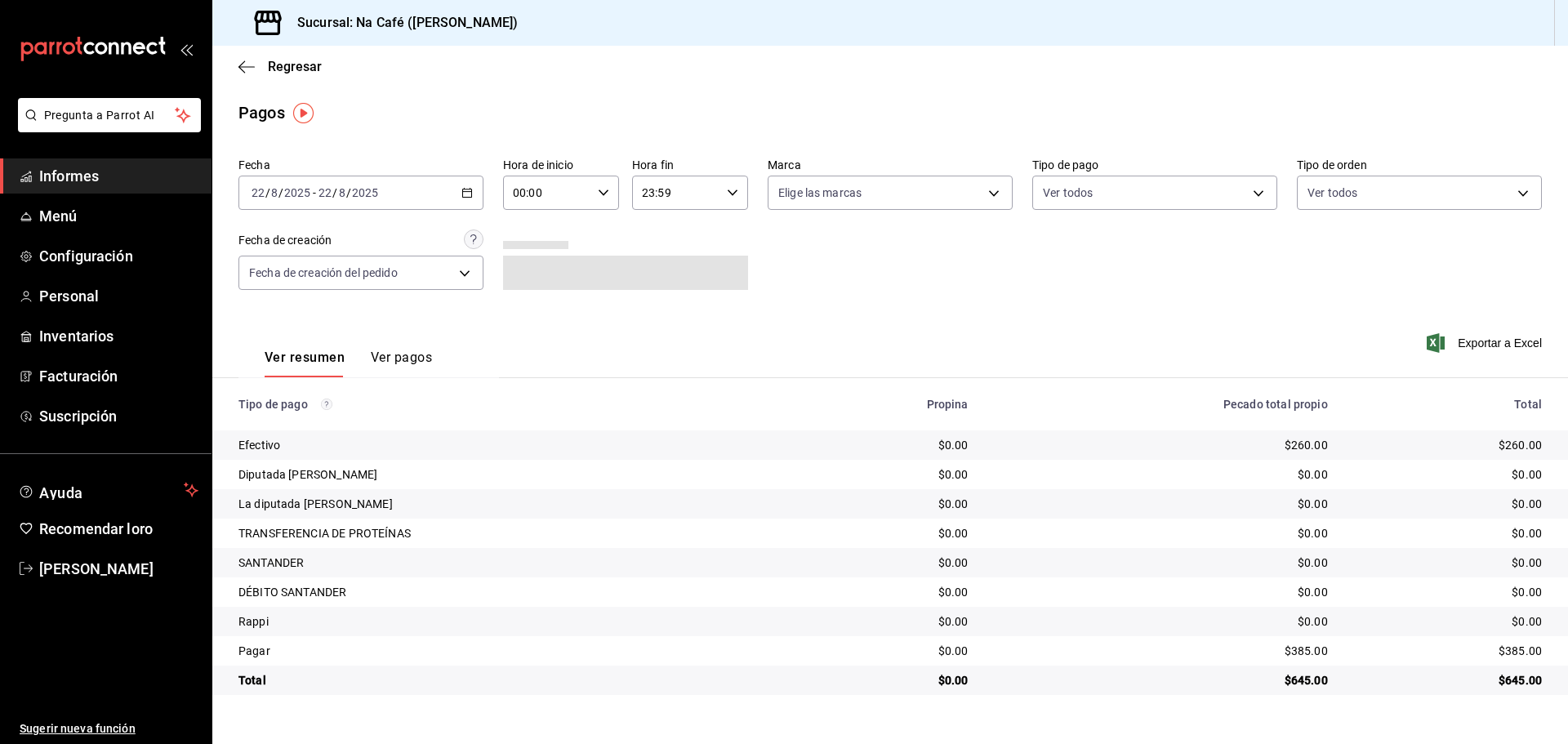
click at [464, 189] on \(Stroke\) "button" at bounding box center [464, 188] width 1 height 1
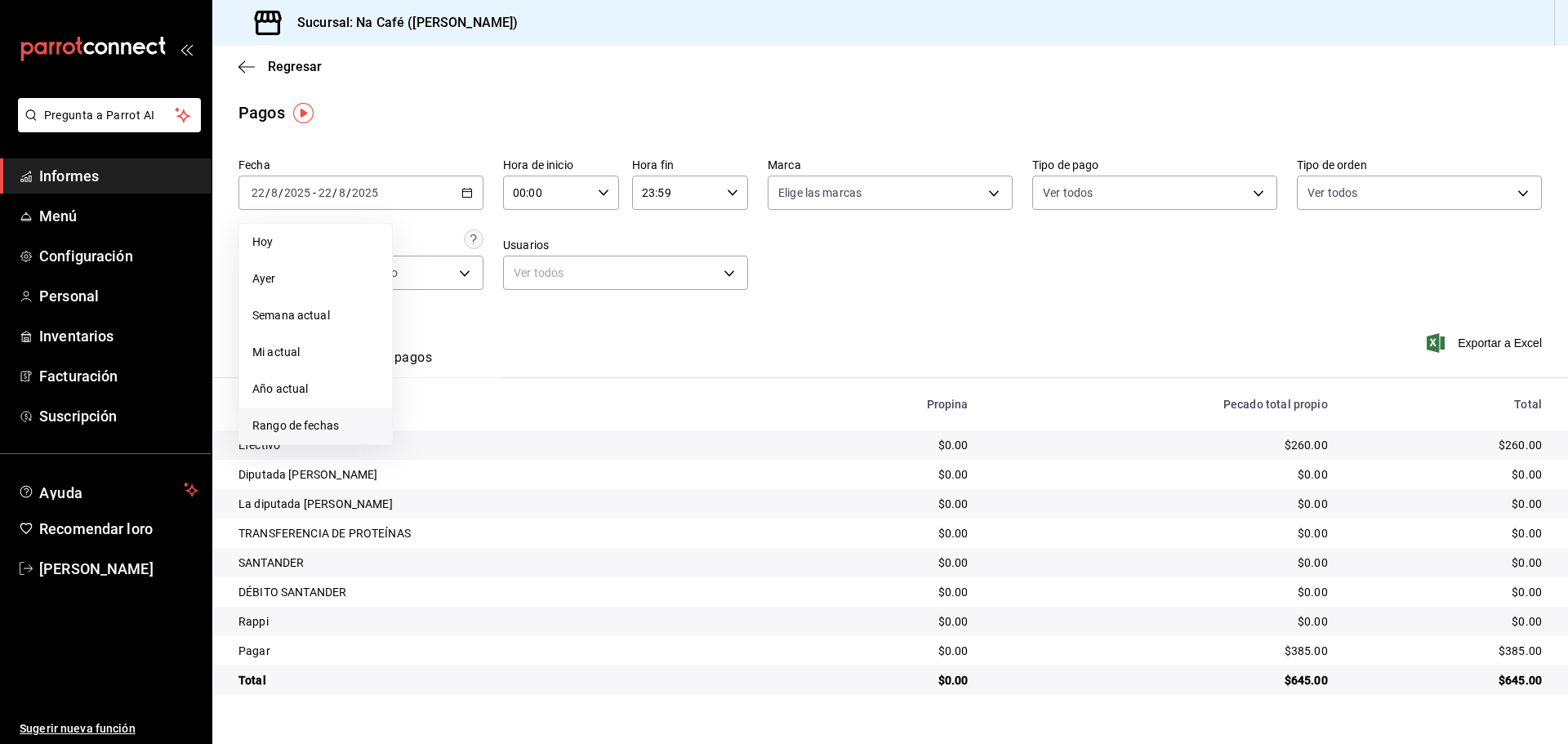
click at [288, 431] on font "Rango de fechas" at bounding box center [295, 425] width 87 height 13
click at [572, 257] on icon "button" at bounding box center [572, 252] width 20 height 20
click at [430, 410] on font "21" at bounding box center [427, 415] width 10 height 11
click at [605, 253] on icon "button" at bounding box center [605, 255] width 20 height 20
click at [516, 409] on font "21" at bounding box center [513, 408] width 10 height 11
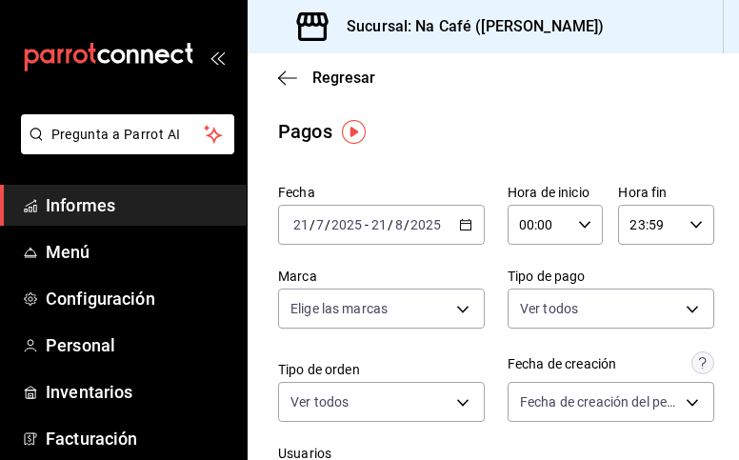
click at [211, 56] on icon "abrir_cajón_menú" at bounding box center [216, 56] width 15 height 15
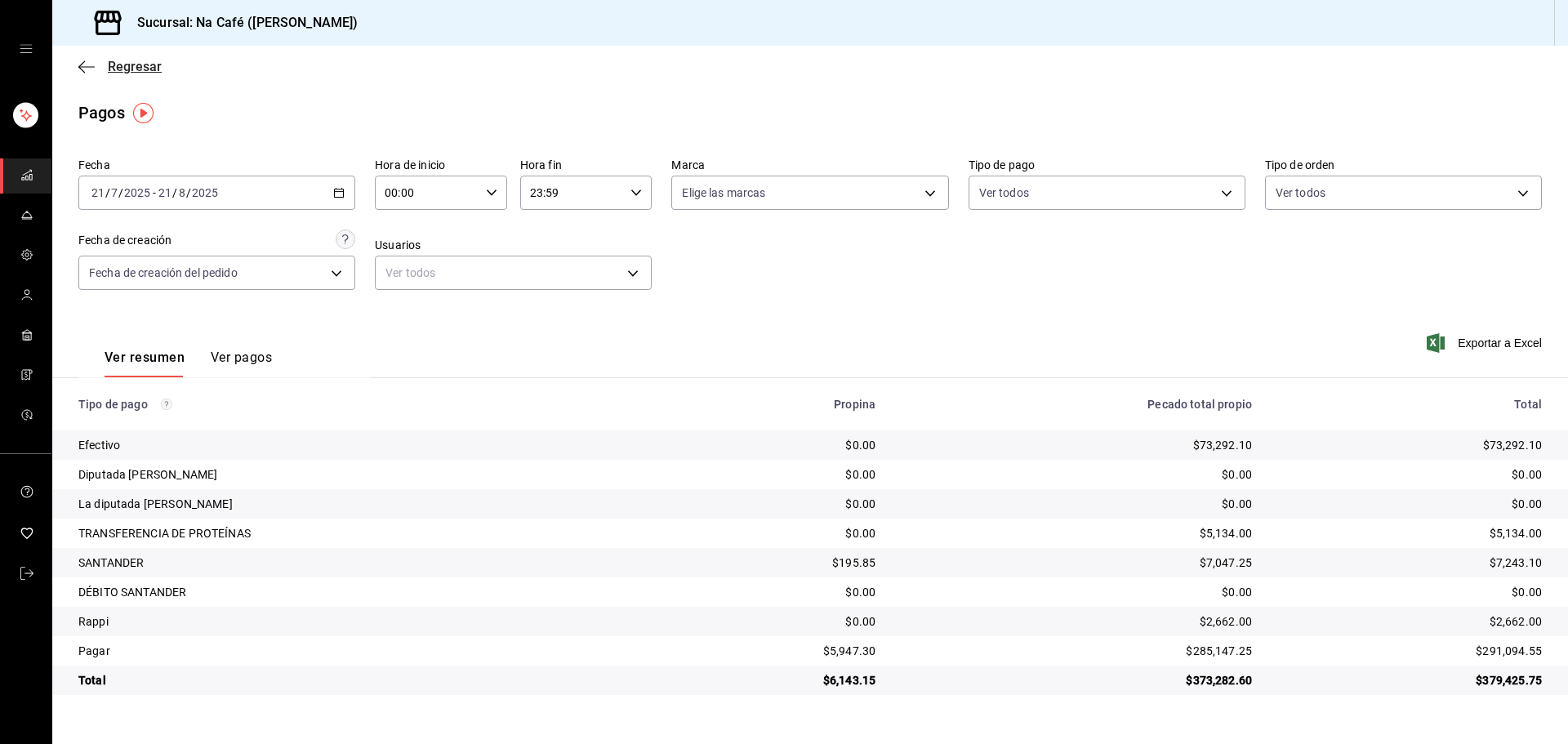
click at [89, 74] on icon "button" at bounding box center [86, 66] width 16 height 15
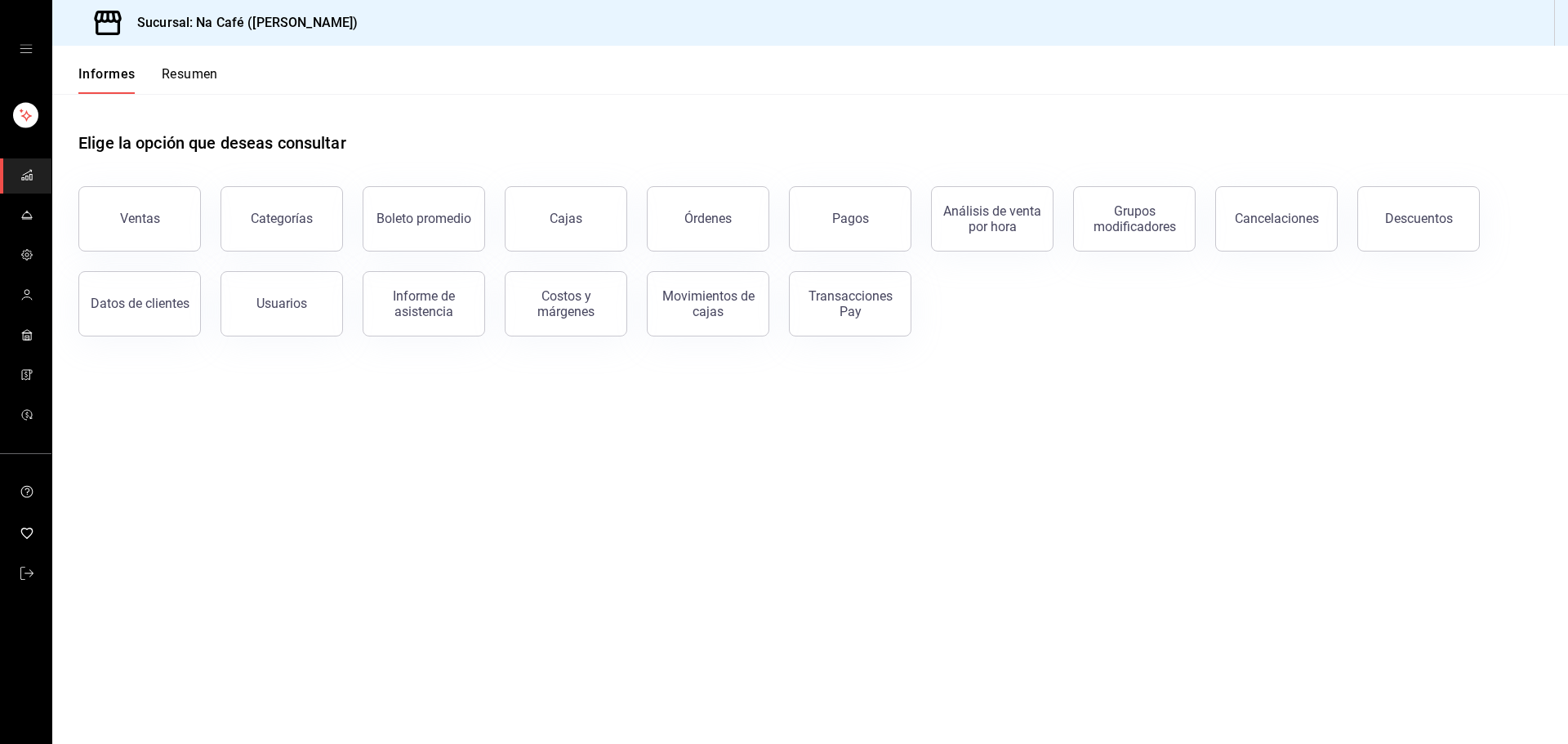
click at [26, 171] on icon "carpetas de buzón" at bounding box center [27, 174] width 13 height 13
click at [28, 42] on div "carpetas de buzón" at bounding box center [26, 49] width 51 height 98
click at [30, 52] on icon "open drawer" at bounding box center [26, 49] width 12 height 9
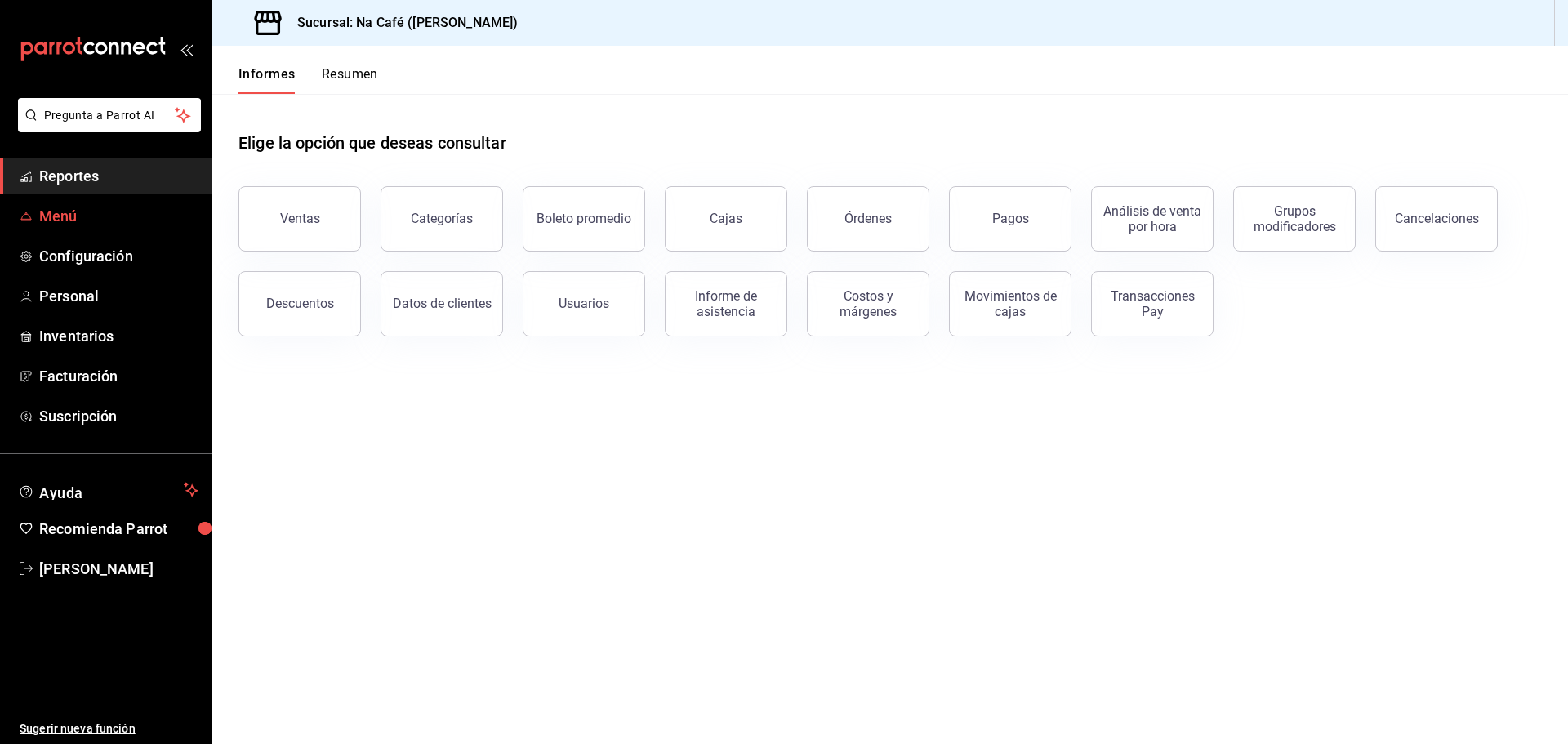
click at [60, 201] on link "Menú" at bounding box center [106, 215] width 211 height 35
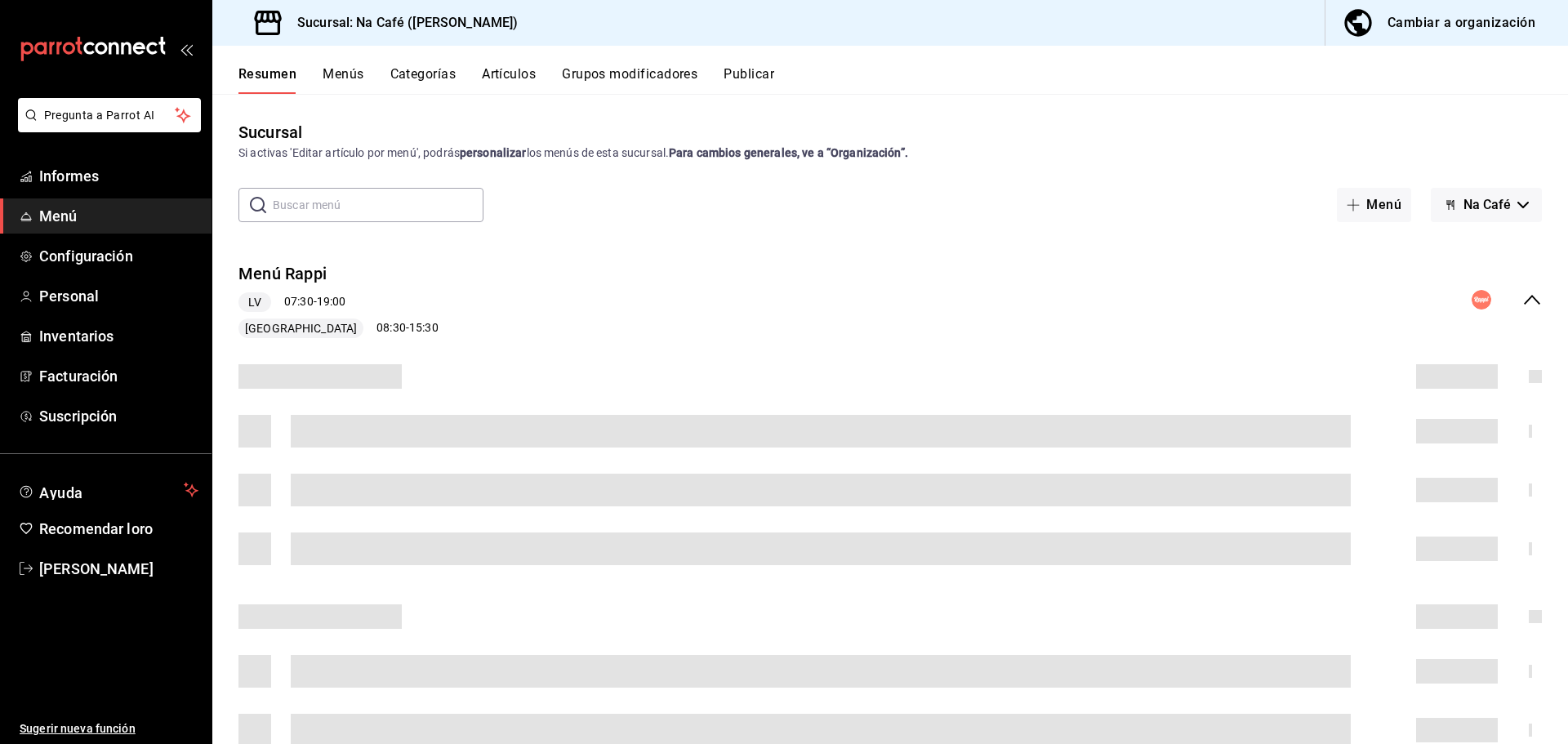
click at [1454, 19] on font "Cambiar a organización" at bounding box center [1462, 22] width 148 height 15
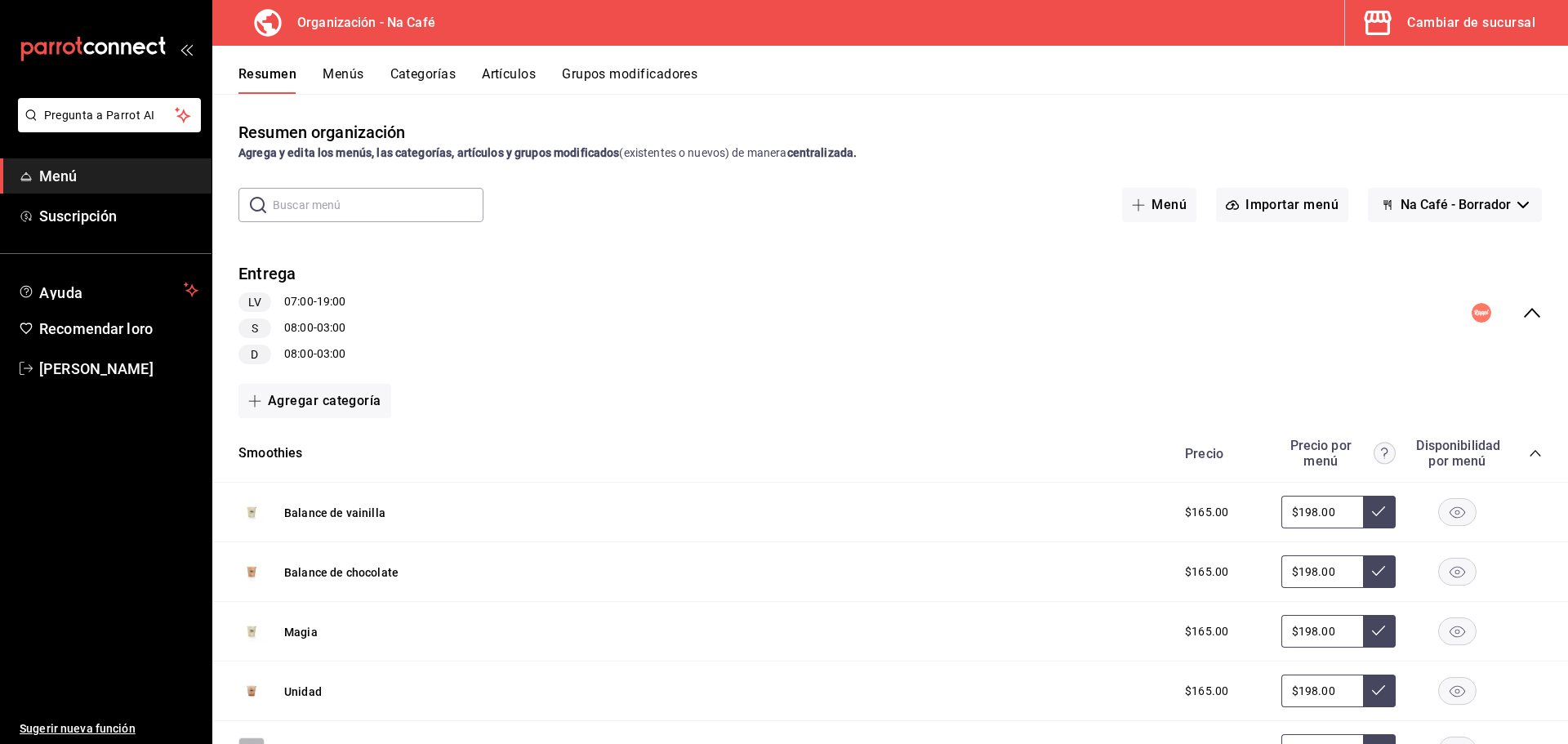
click at [514, 66] on font "Artículos" at bounding box center [509, 74] width 54 height 15
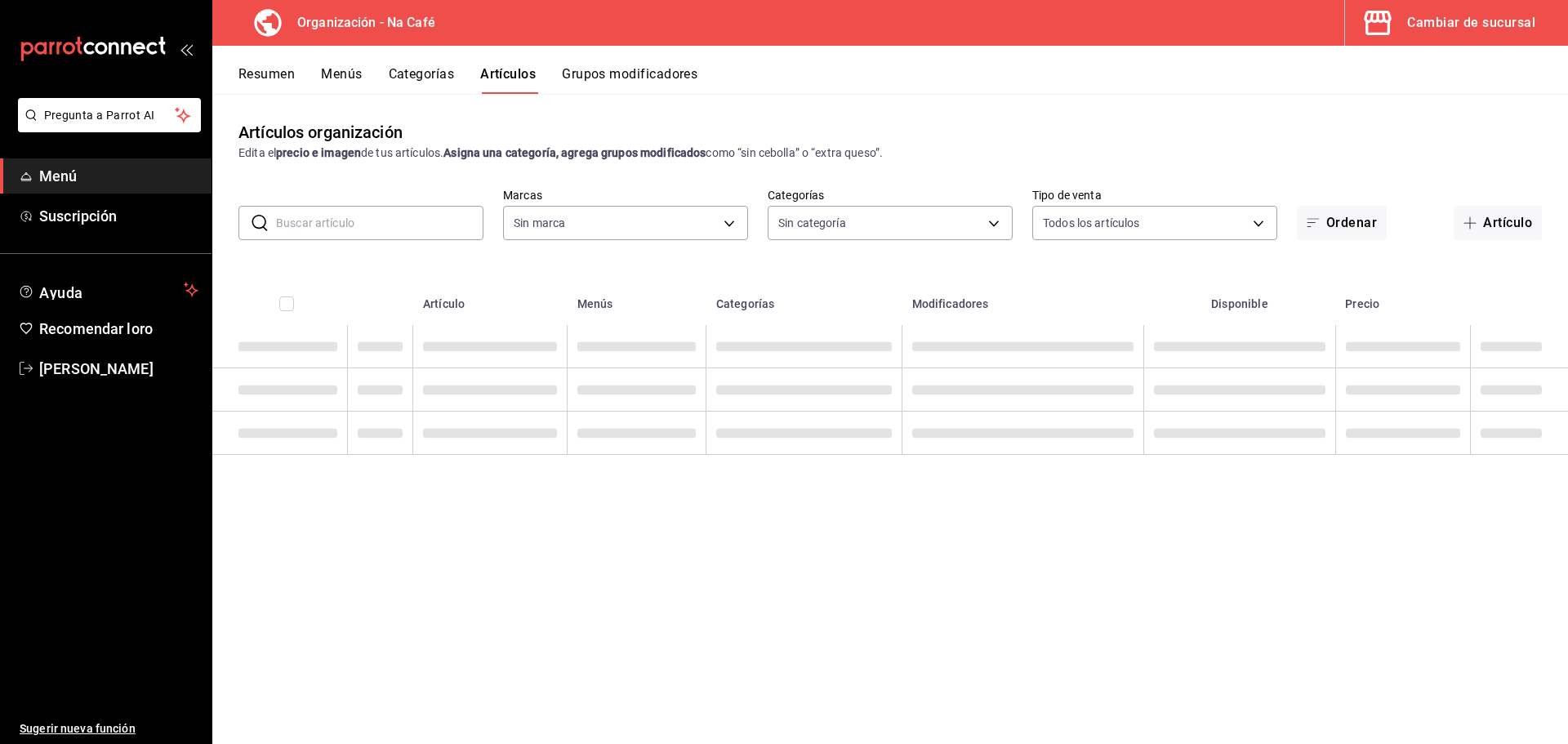
type input "0ae81b57-6fc5-4309-aed5-3ed702b3d5f6,2c1aadaf-e809-4e7a-b793-d27f9e7eb3f1,a6b0f…"
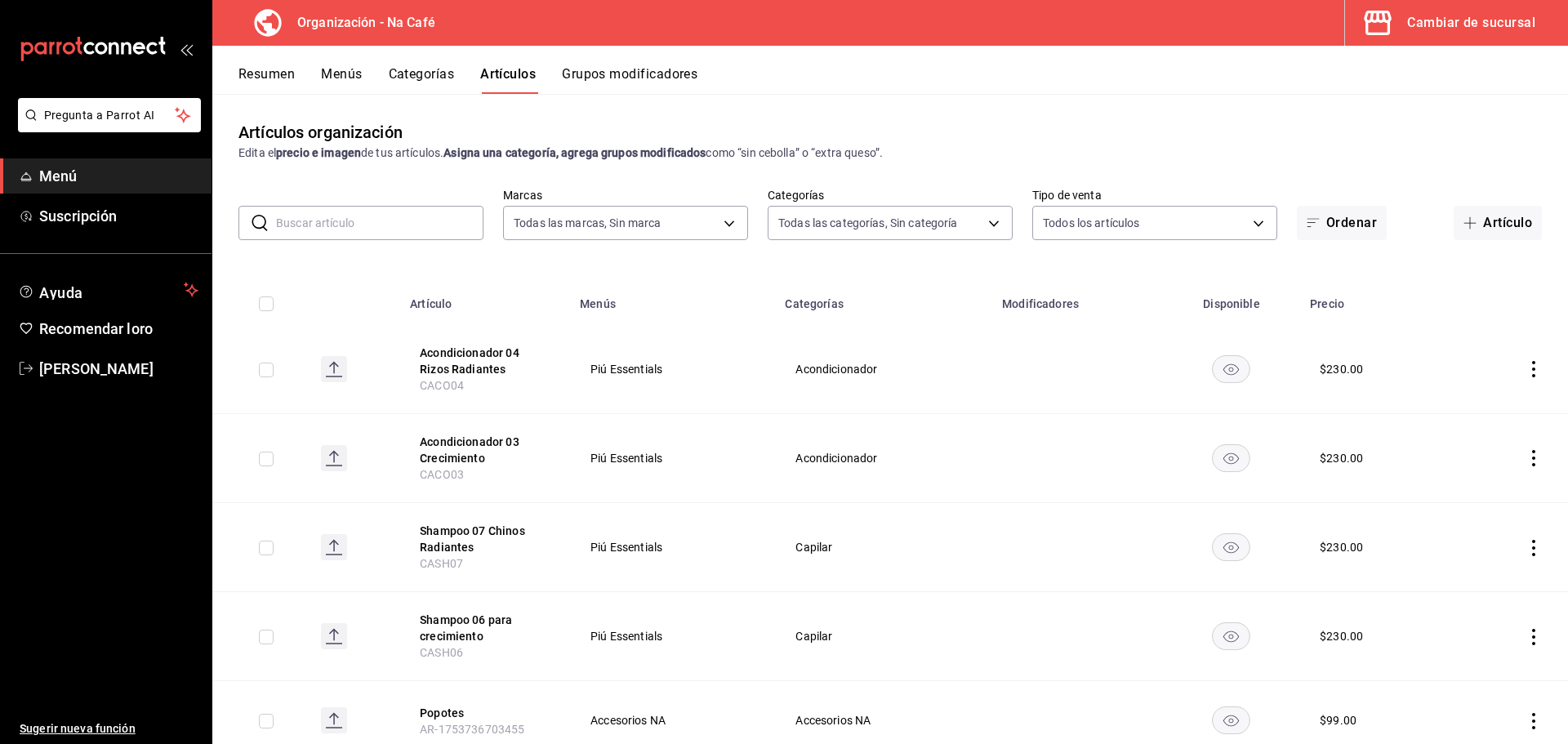
type input "da8c5a01-12cc-49e0-b2d4-a509d2ef6286,bf11d71e-84fe-47f2-947e-0729f7d4dd96,13cdc…"
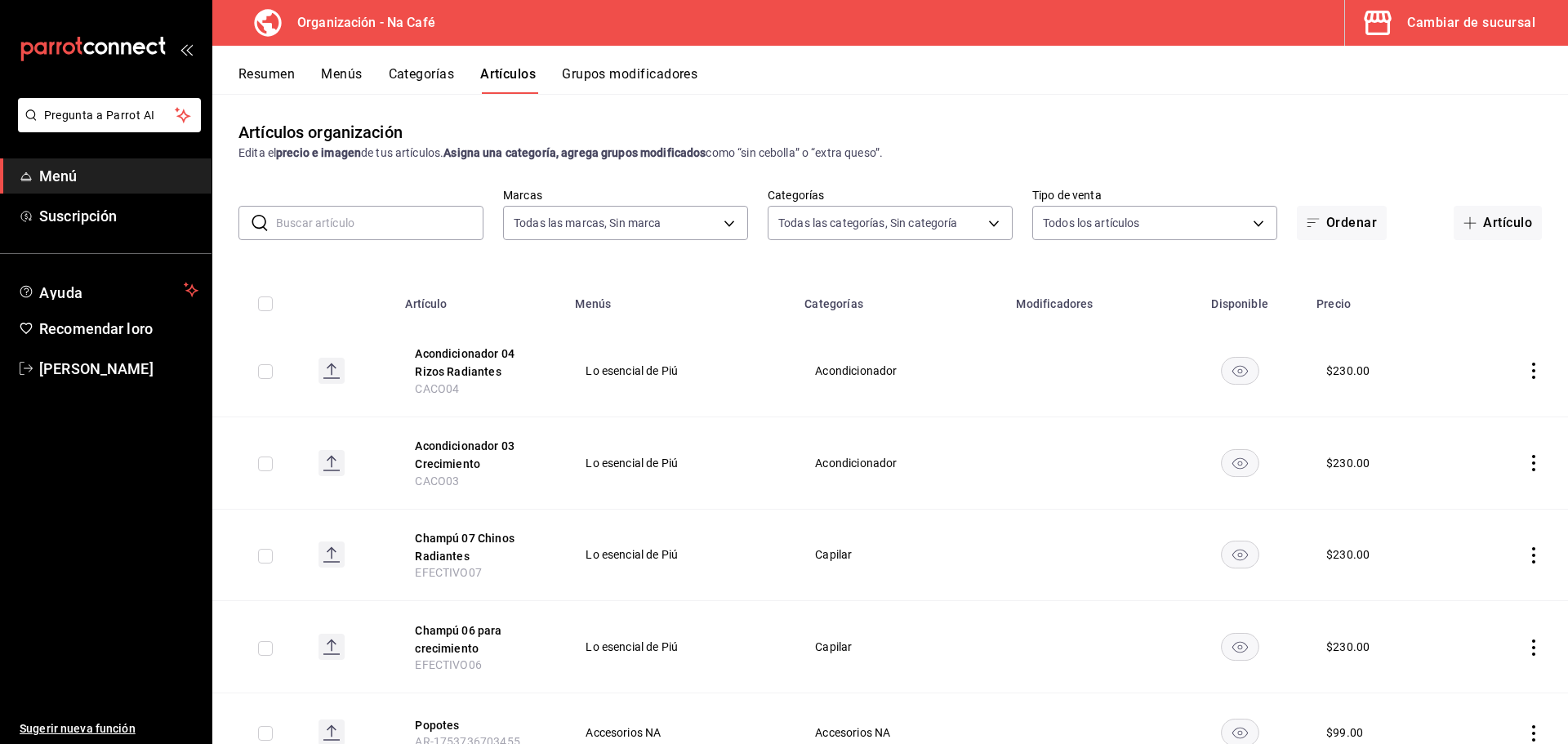
click at [354, 222] on input "text" at bounding box center [380, 223] width 208 height 33
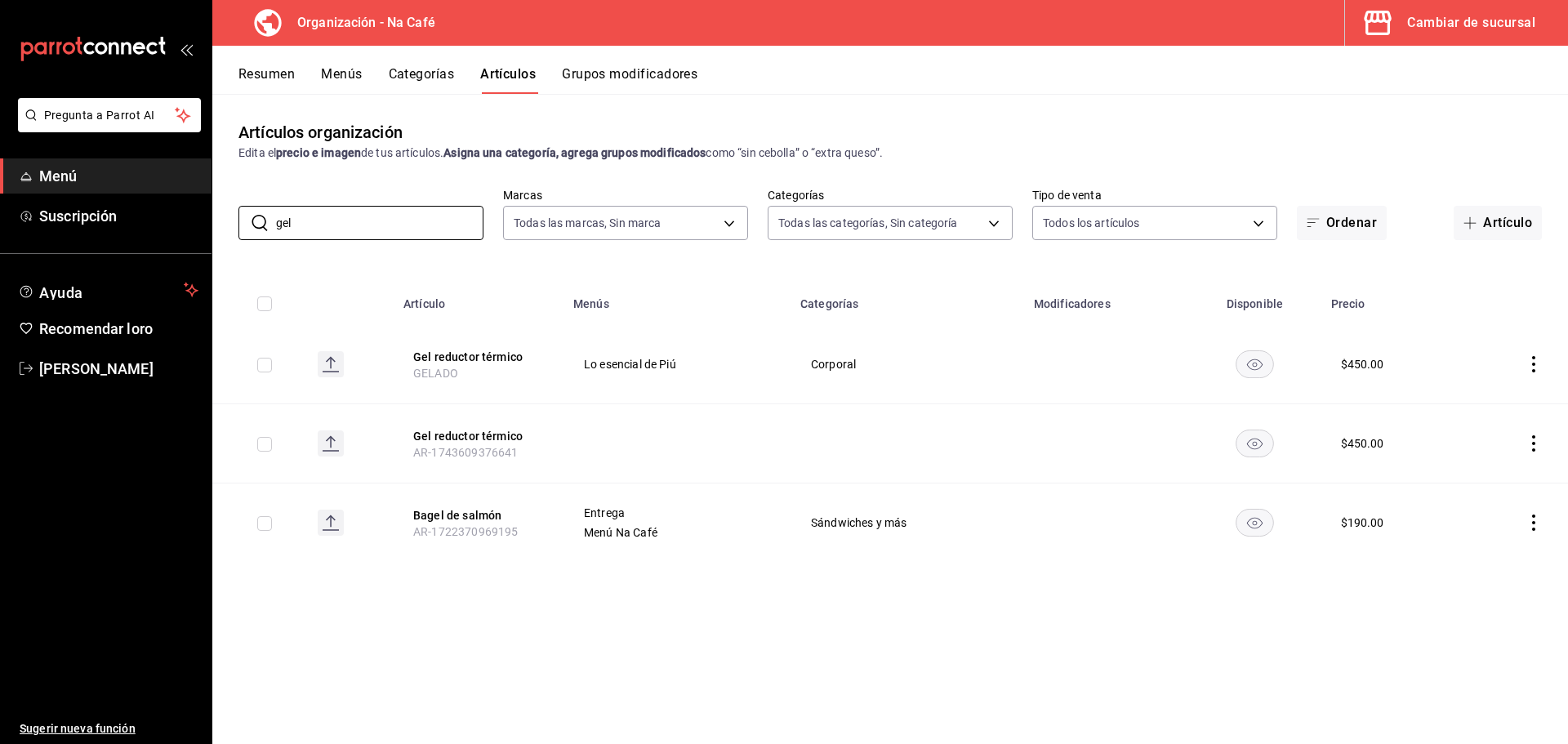
type input "gel"
click at [267, 444] on input "checkbox" at bounding box center [264, 444] width 15 height 15
checkbox input "true"
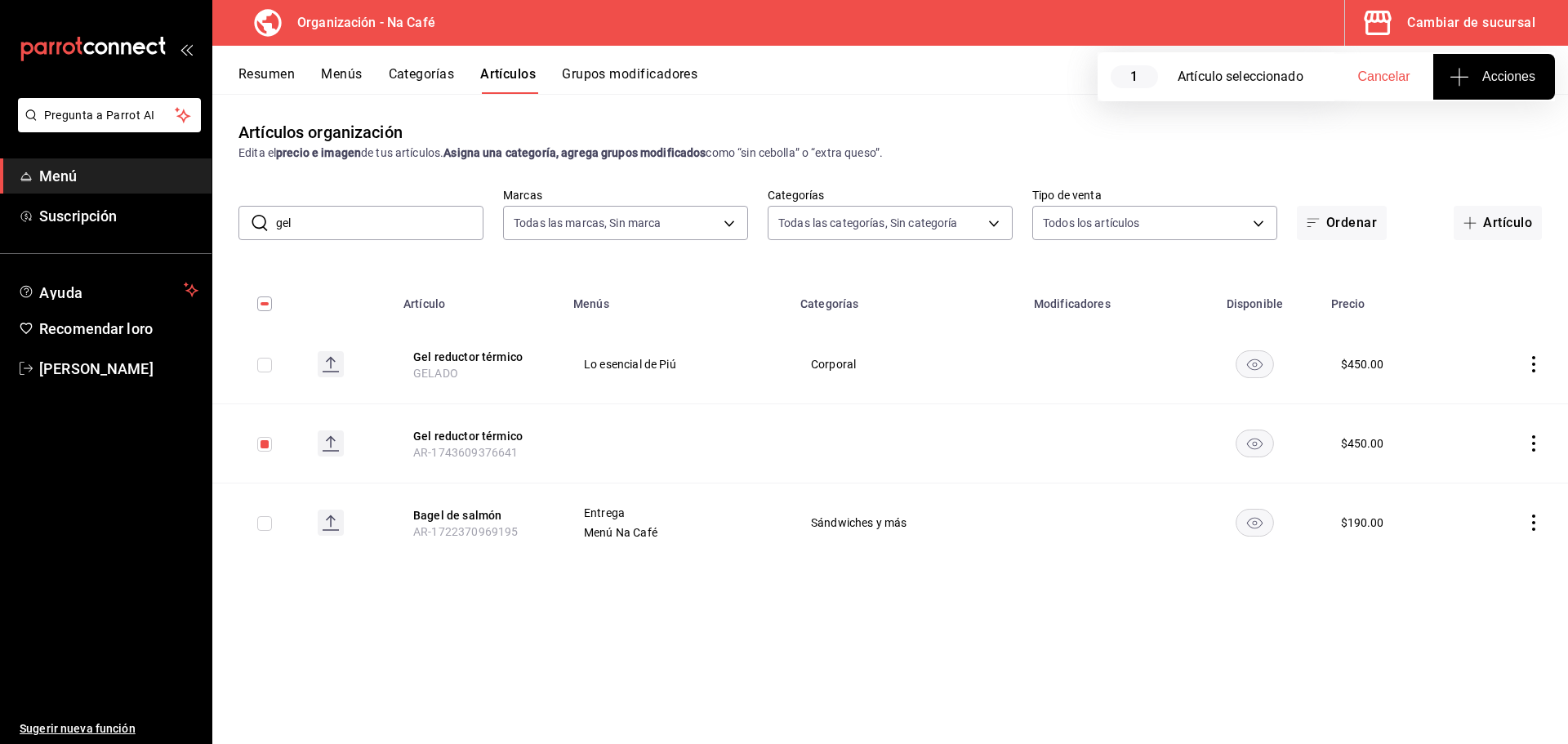
click at [1482, 74] on span "Acciones" at bounding box center [1494, 76] width 82 height 20
click at [1534, 445] on div at bounding box center [784, 372] width 1568 height 744
click at [1534, 445] on icon "comportamiento" at bounding box center [1534, 443] width 3 height 16
click at [1483, 549] on font "Eliminar" at bounding box center [1484, 547] width 42 height 13
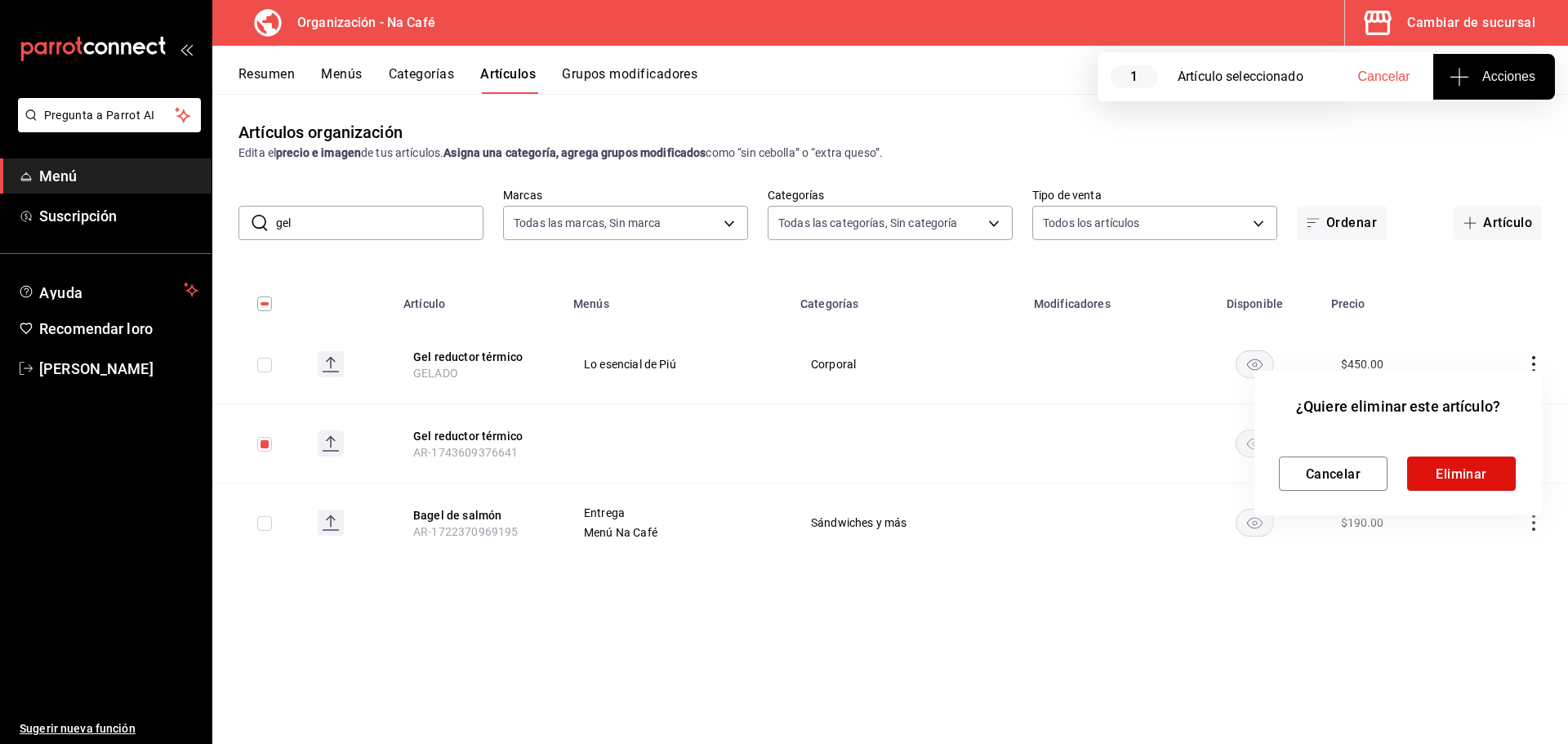
click at [1469, 475] on font "Eliminar" at bounding box center [1462, 473] width 51 height 15
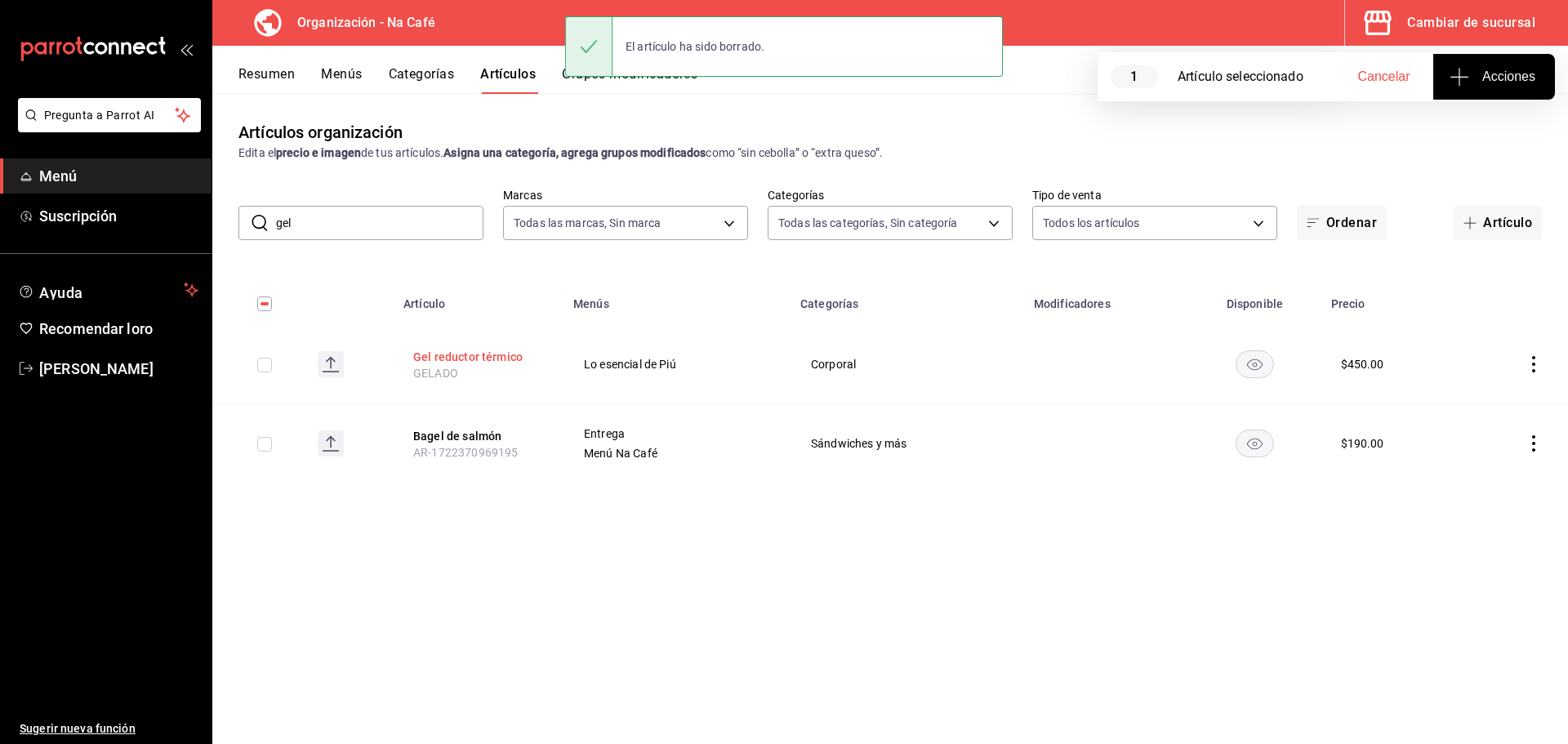
click at [495, 354] on font "Gel reductor térmico" at bounding box center [469, 356] width 110 height 13
